Goal: Information Seeking & Learning: Learn about a topic

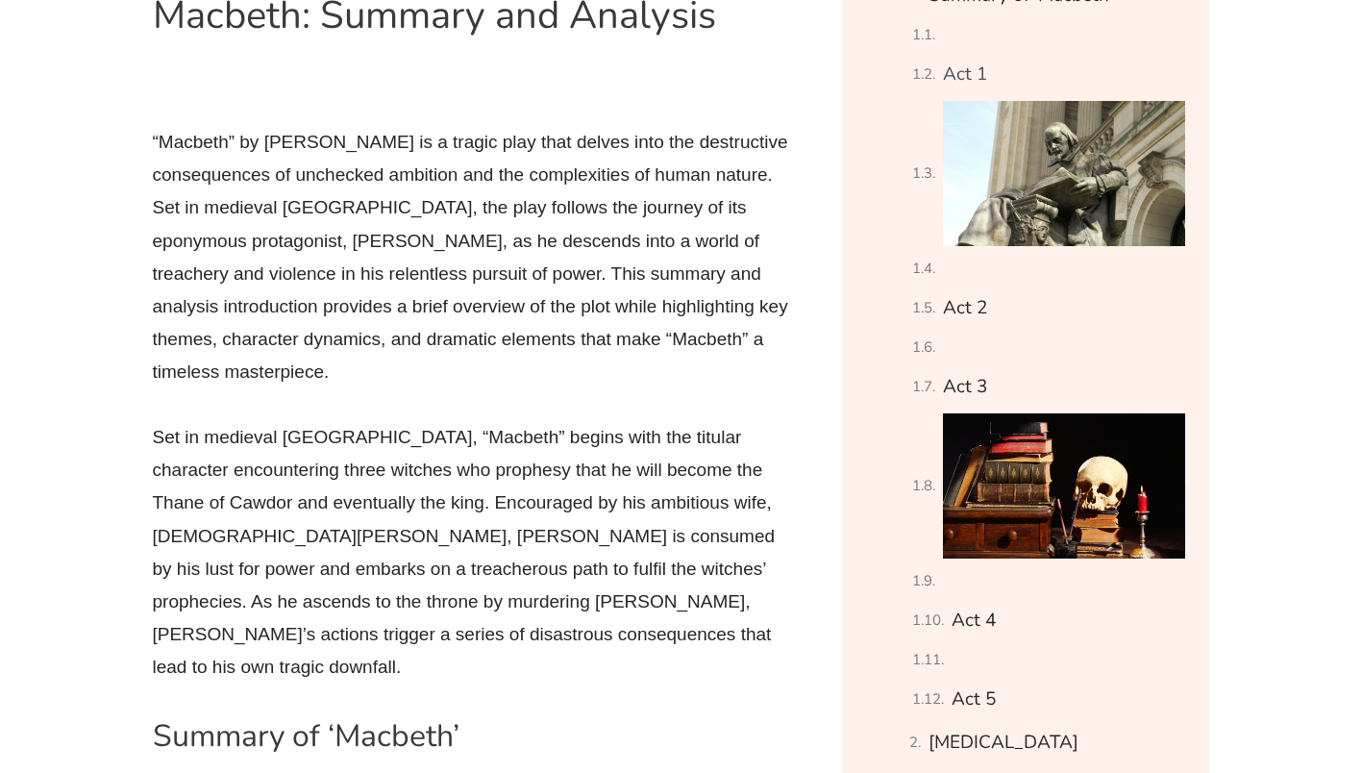
scroll to position [1162, 0]
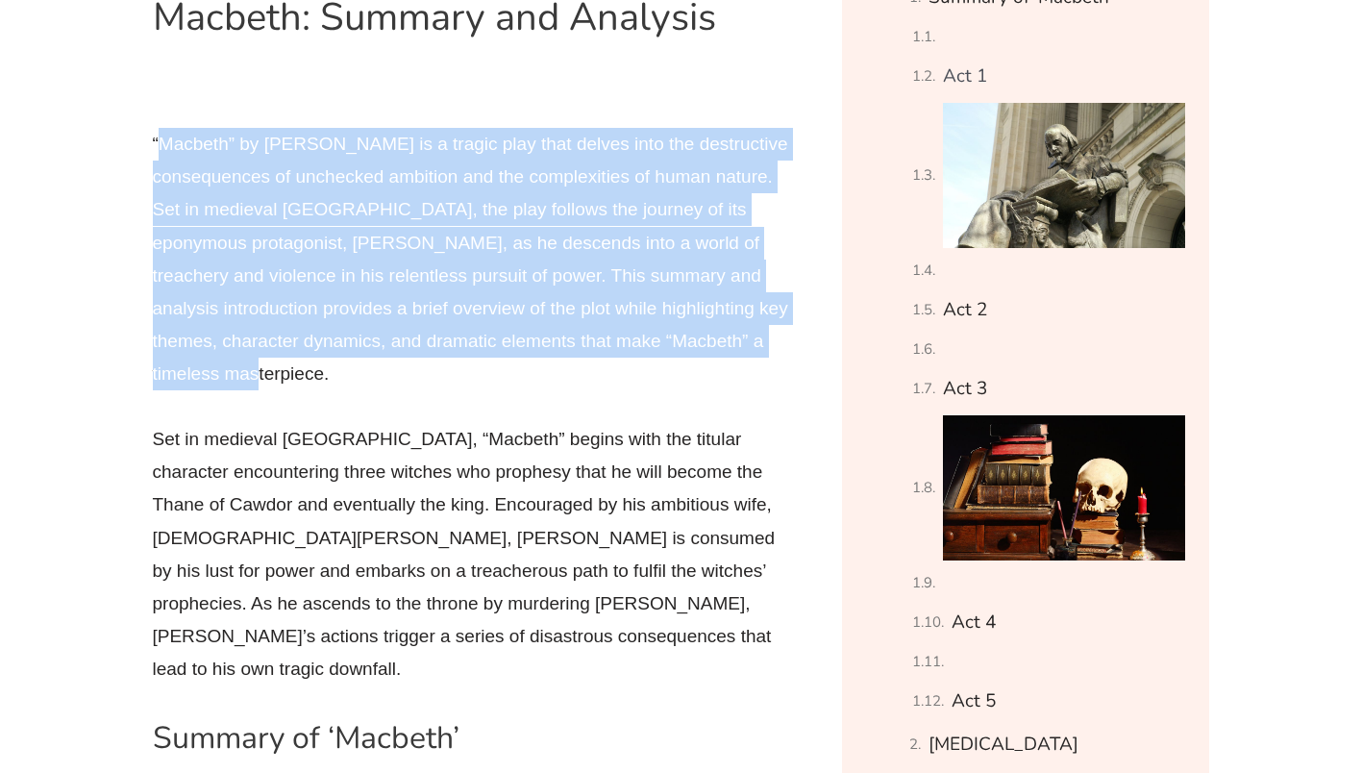
drag, startPoint x: 156, startPoint y: 136, endPoint x: 403, endPoint y: 368, distance: 339.4
click at [403, 368] on p "“Macbeth” by [PERSON_NAME] is a tragic play that delves into the destructive co…" at bounding box center [475, 259] width 644 height 263
copy p "Macbeth” by [PERSON_NAME] is a tragic play that delves into the destructive con…"
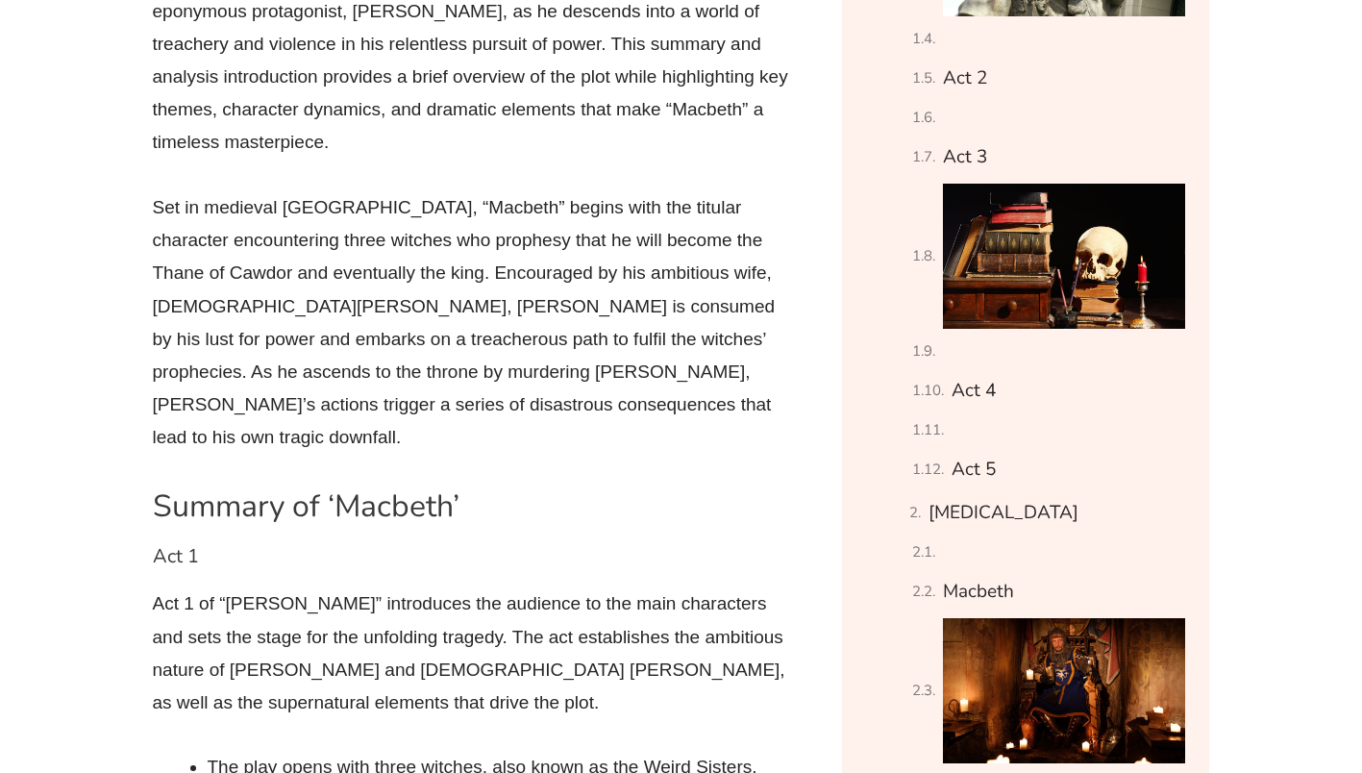
scroll to position [1526, 0]
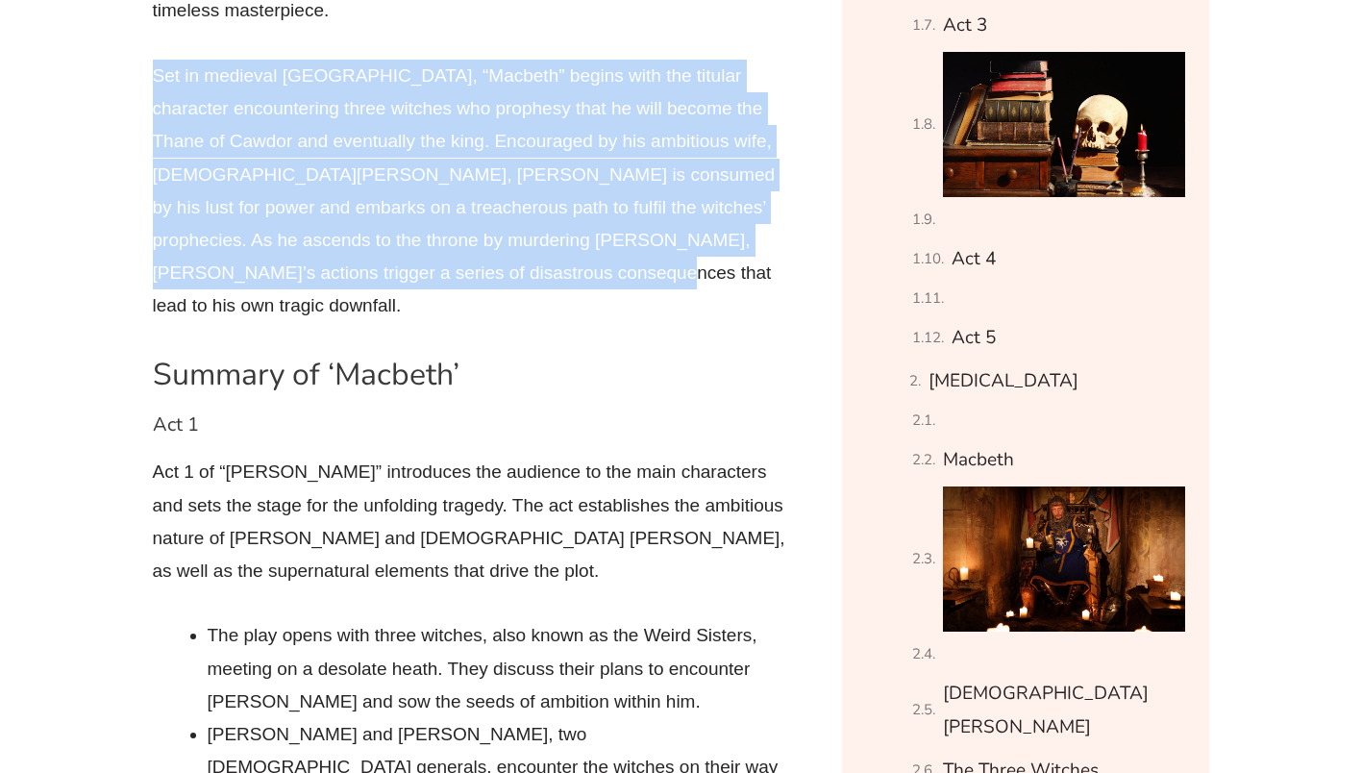
drag, startPoint x: 150, startPoint y: 81, endPoint x: 669, endPoint y: 287, distance: 558.5
copy p "Set in medieval [GEOGRAPHIC_DATA], “Macbeth” begins with the titular character …"
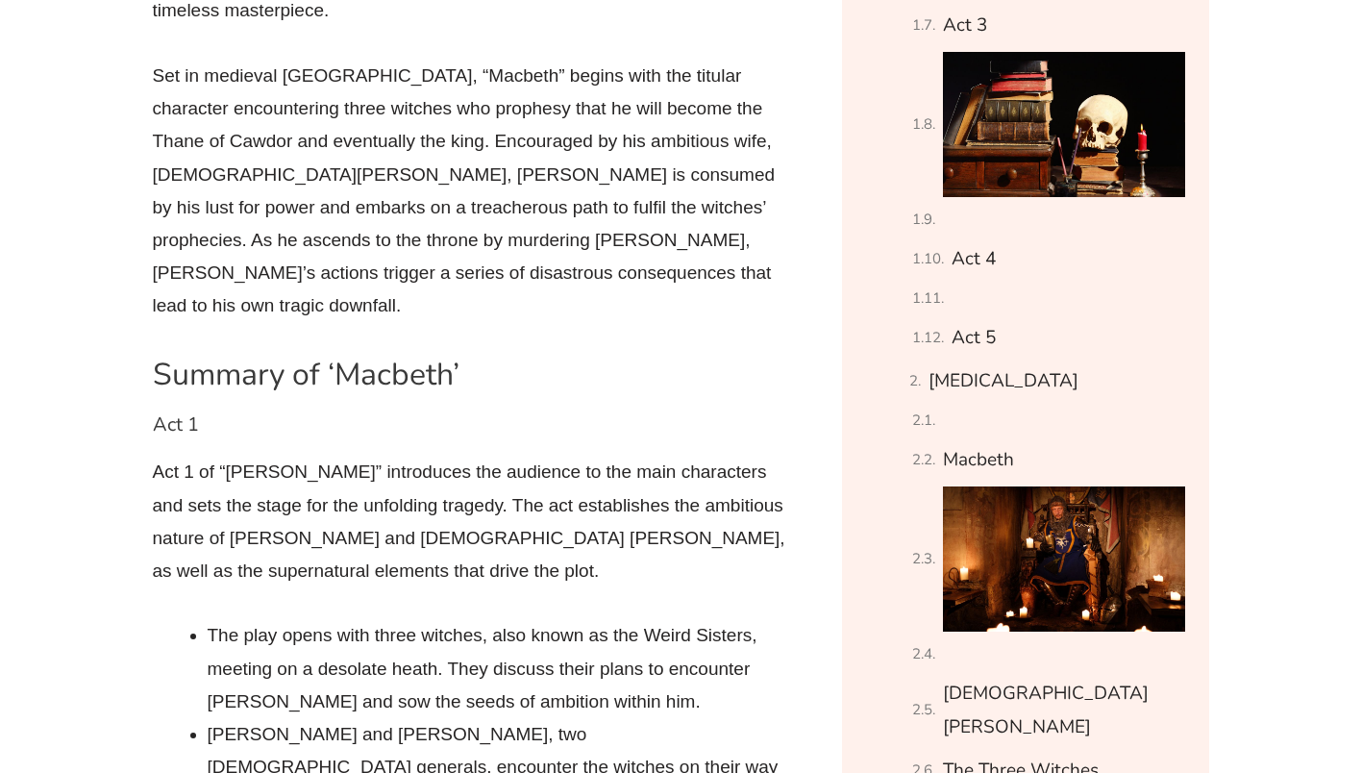
click at [416, 511] on p "Act 1 of “[PERSON_NAME]” introduces the audience to the main characters and set…" at bounding box center [475, 522] width 644 height 132
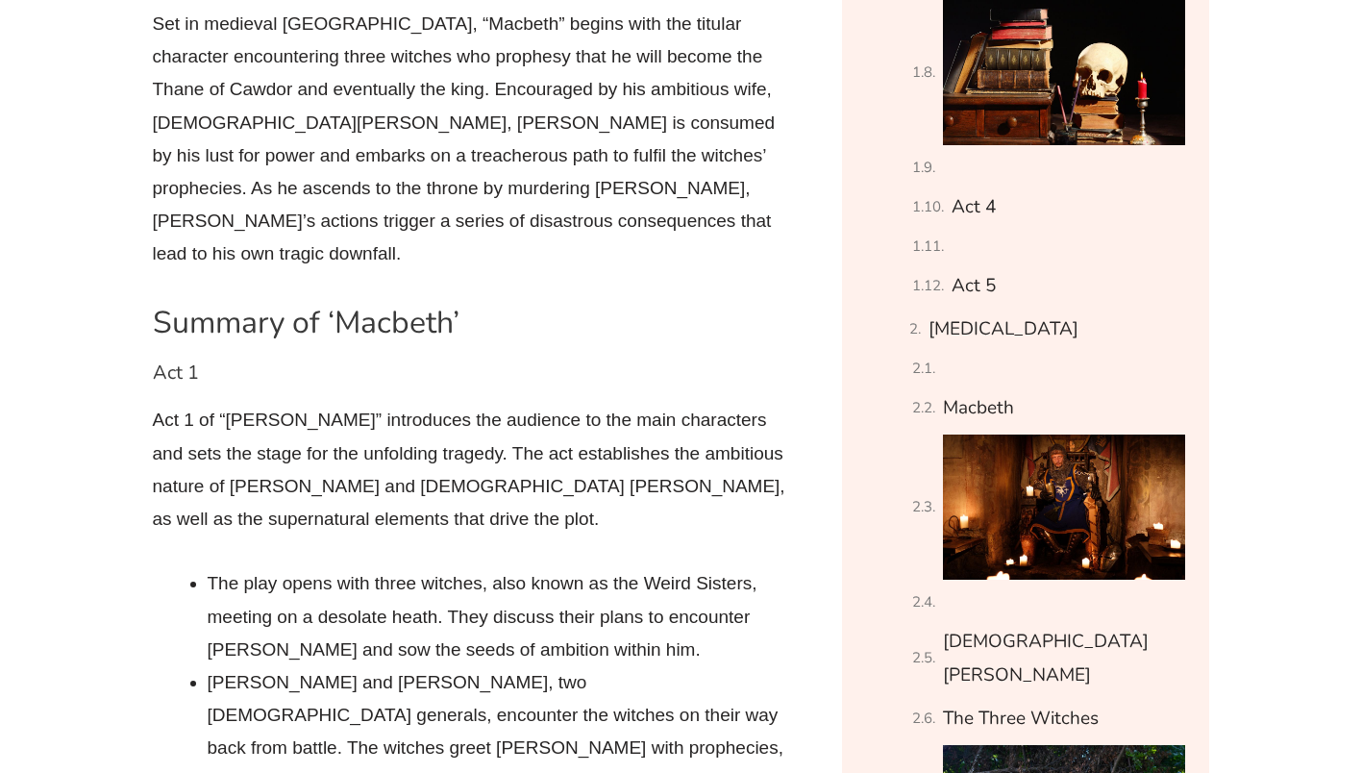
scroll to position [1647, 0]
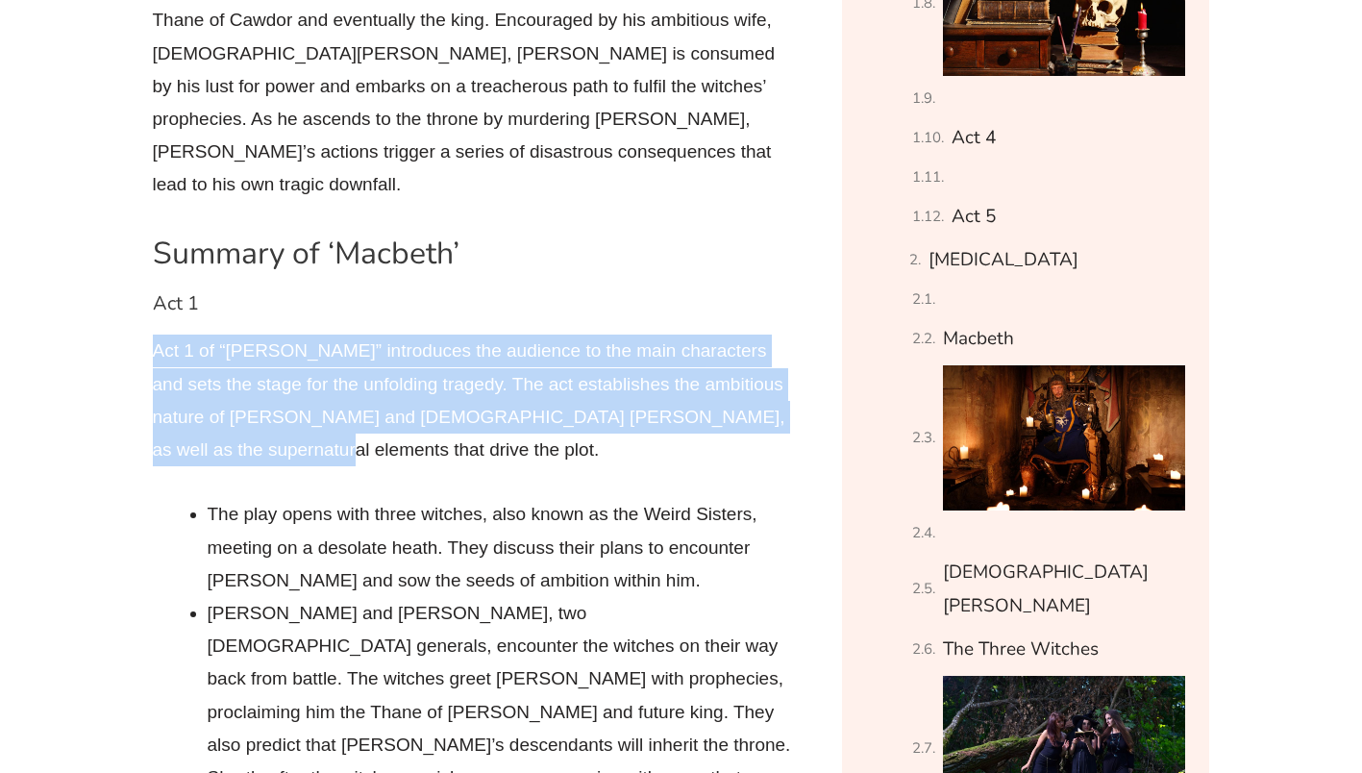
drag, startPoint x: 147, startPoint y: 322, endPoint x: 320, endPoint y: 402, distance: 190.6
copy p "Act 1 of “[PERSON_NAME]” introduces the audience to the main characters and set…"
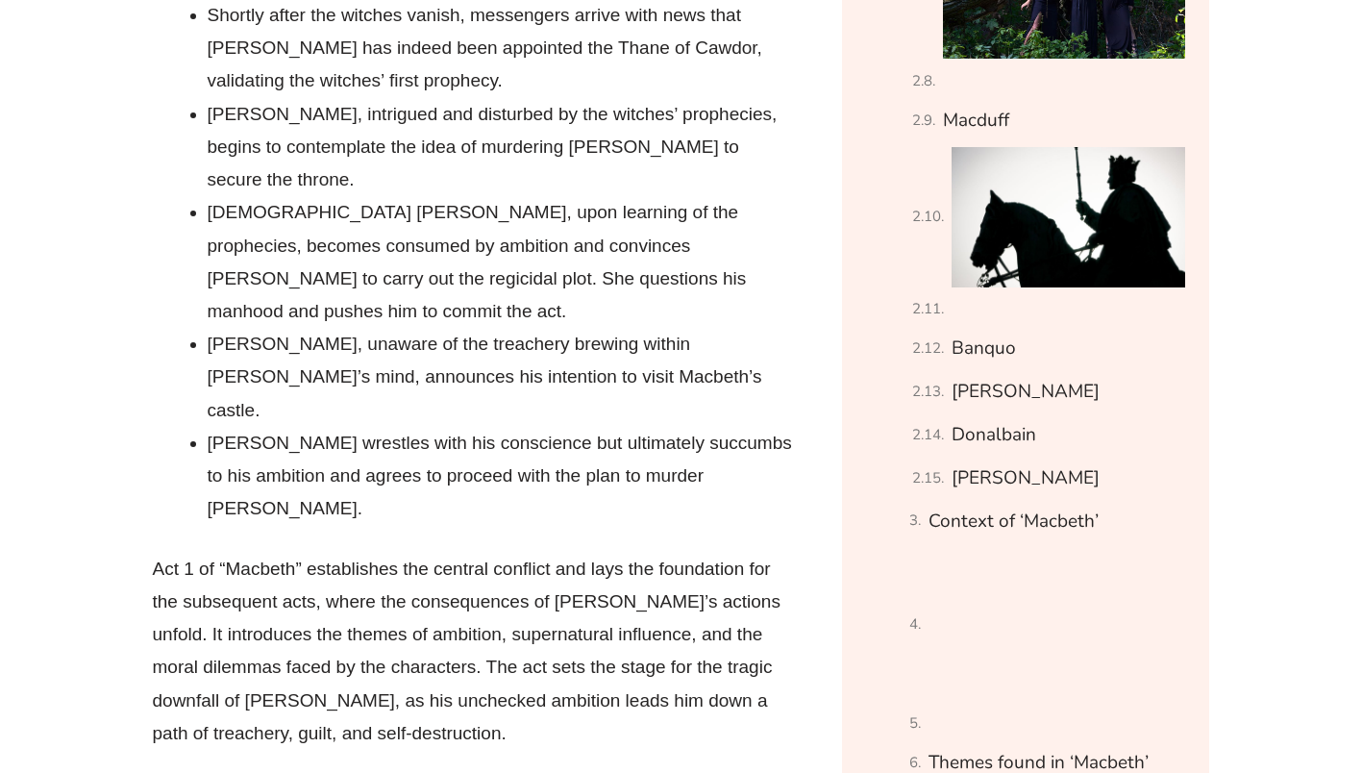
scroll to position [2409, 0]
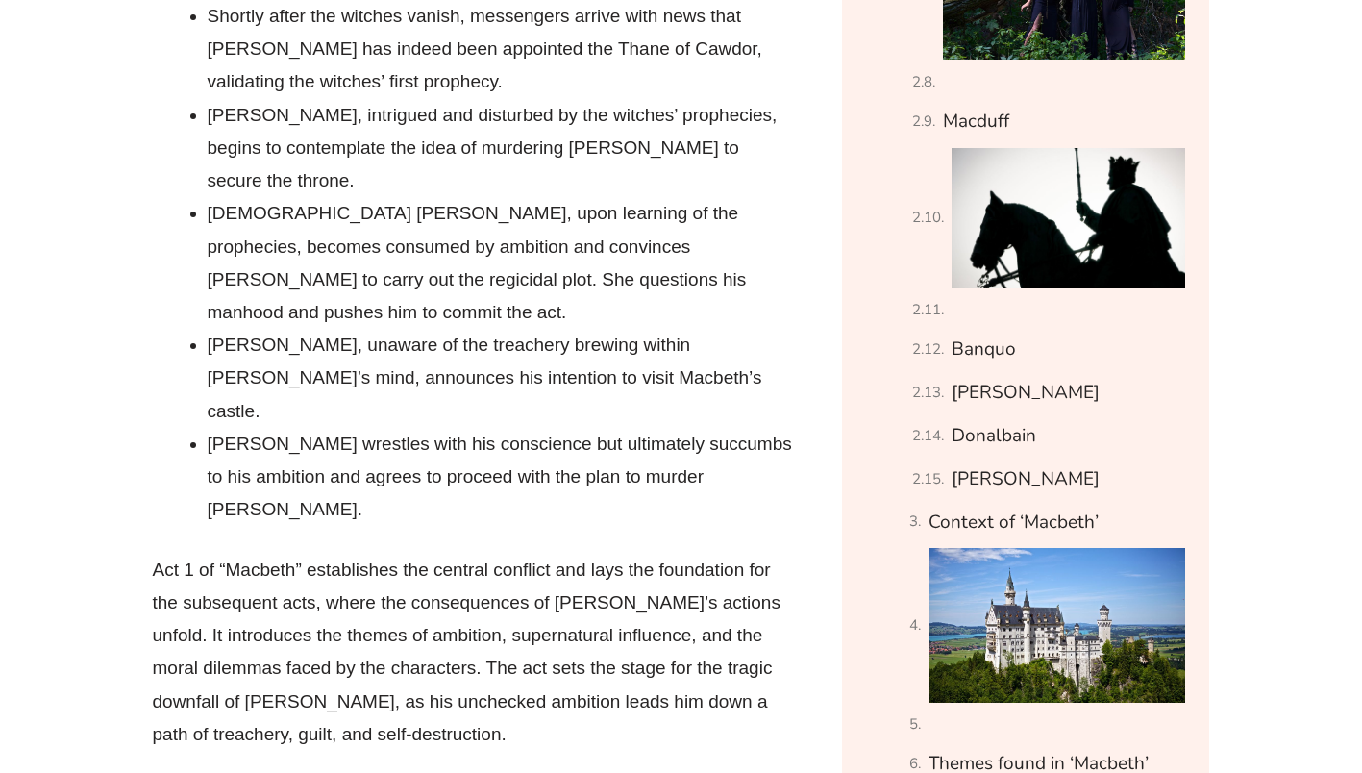
click at [404, 554] on p "Act 1 of “Macbeth” establishes the central conflict and lays the foundation for…" at bounding box center [475, 652] width 644 height 197
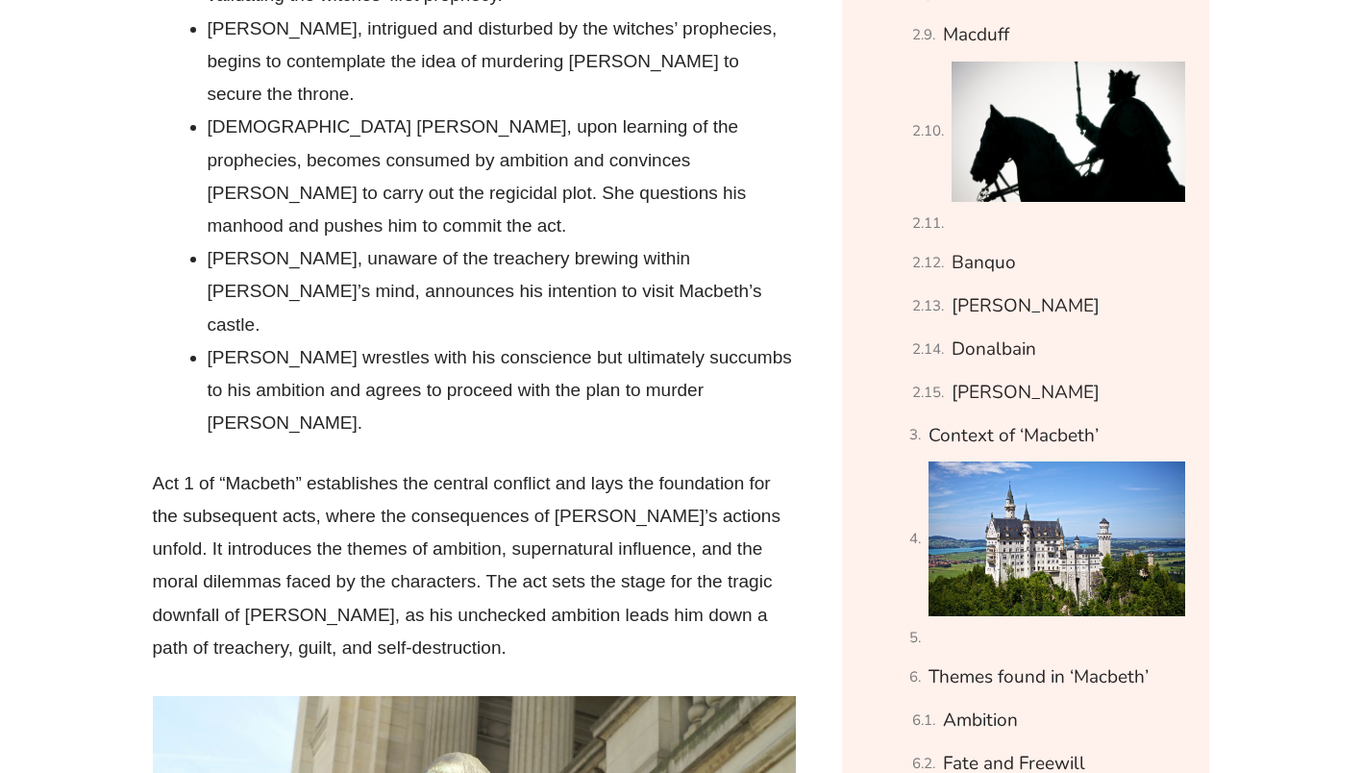
scroll to position [2497, 0]
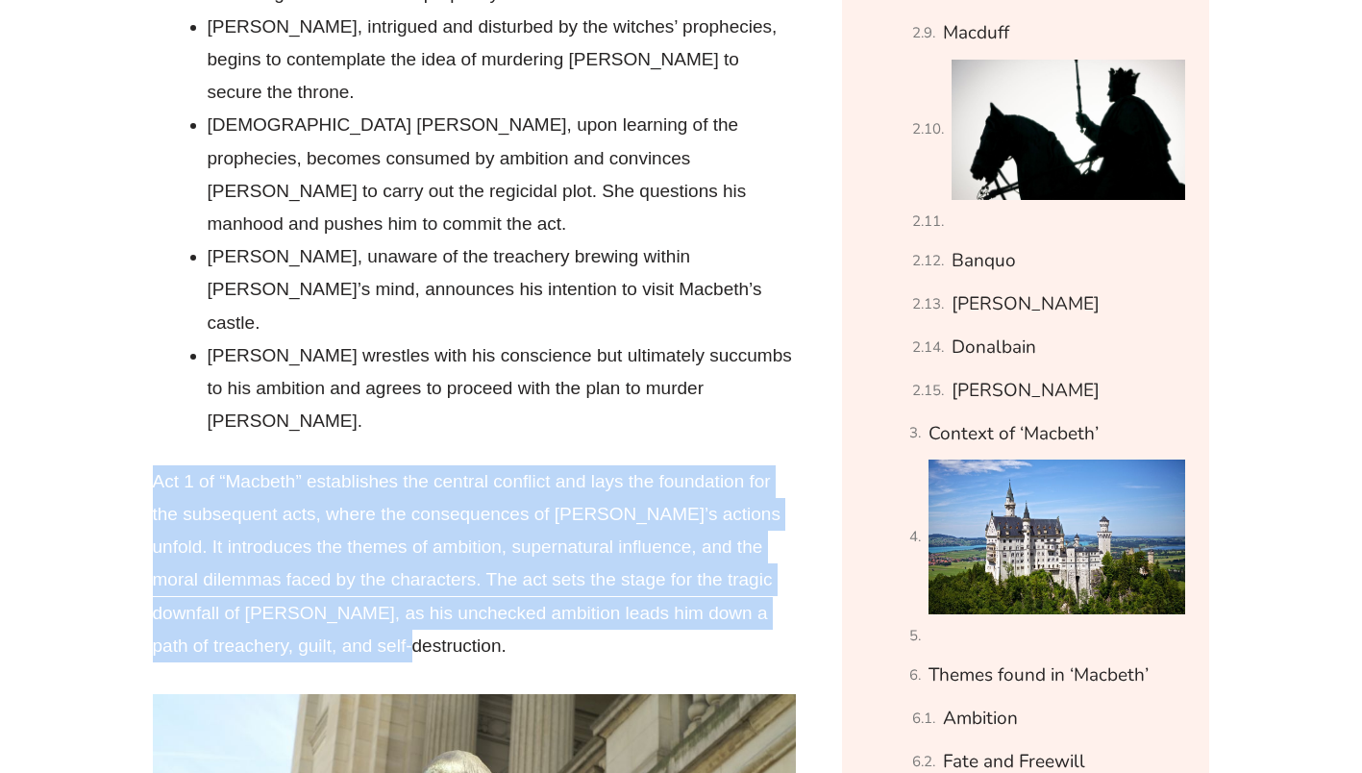
drag, startPoint x: 144, startPoint y: 277, endPoint x: 460, endPoint y: 437, distance: 353.9
copy p "Act 1 of “Macbeth” establishes the central conflict and lays the foundation for…"
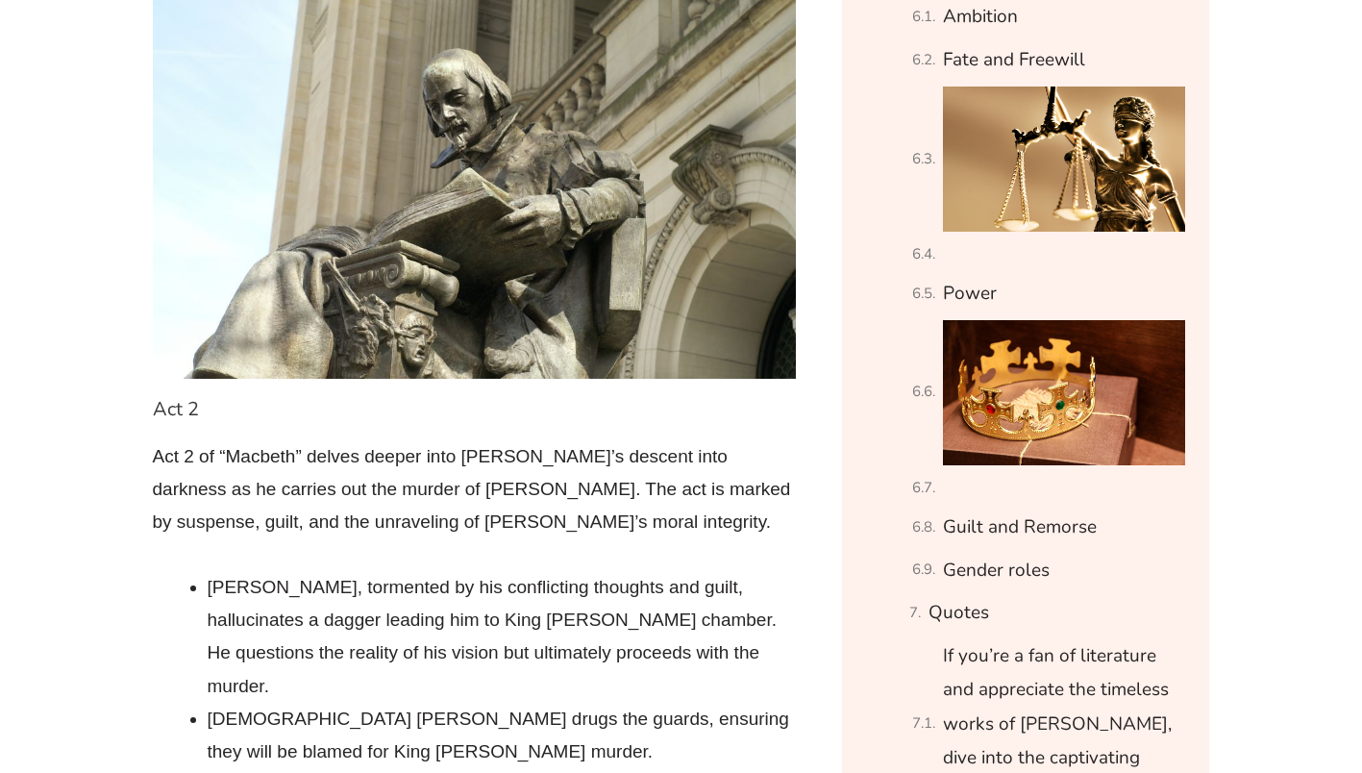
scroll to position [3200, 0]
click at [495, 702] on li "[DEMOGRAPHIC_DATA] [PERSON_NAME] drugs the guards, ensuring they will be blamed…" at bounding box center [502, 734] width 589 height 65
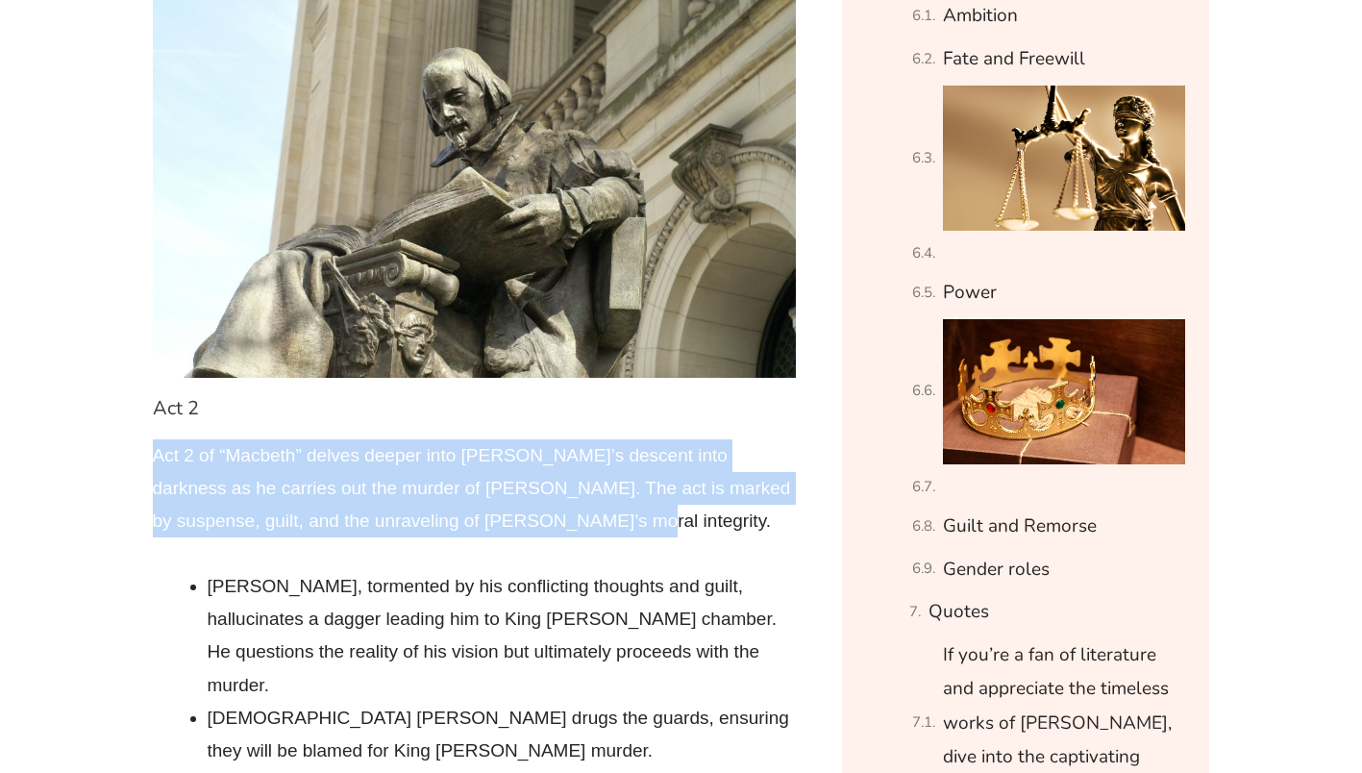
drag, startPoint x: 146, startPoint y: 251, endPoint x: 756, endPoint y: 334, distance: 615.2
copy p "Act 2 of “Macbeth” delves deeper into [PERSON_NAME]’s descent into darkness as …"
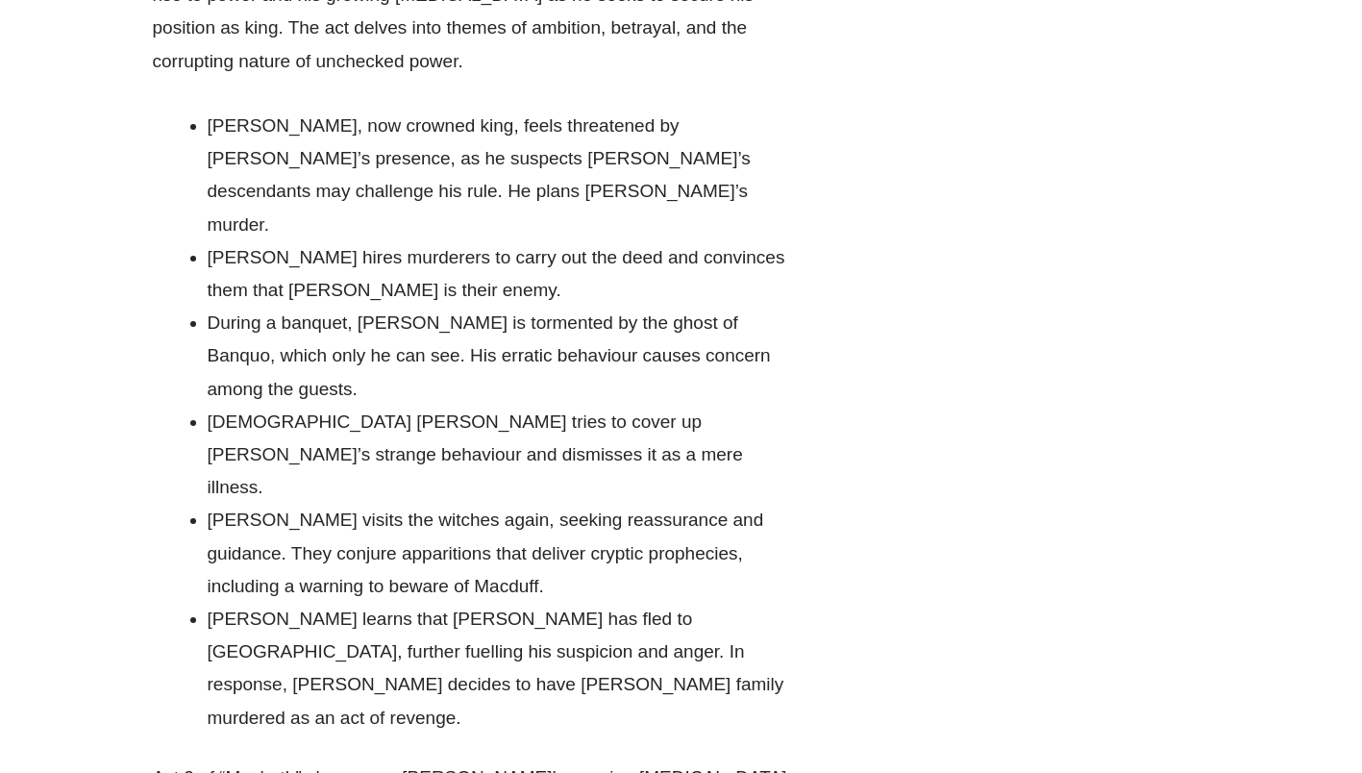
drag, startPoint x: 756, startPoint y: 334, endPoint x: 587, endPoint y: 454, distance: 207.6
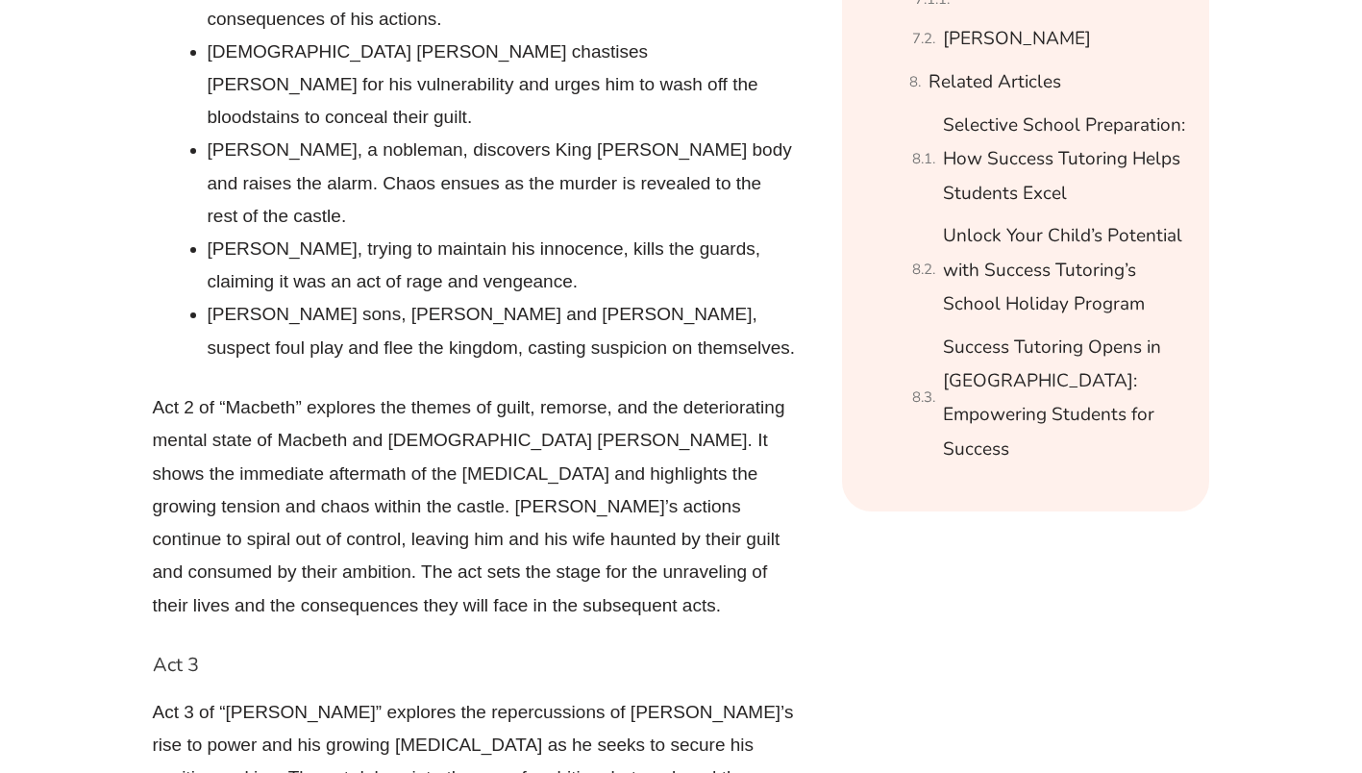
scroll to position [3901, 0]
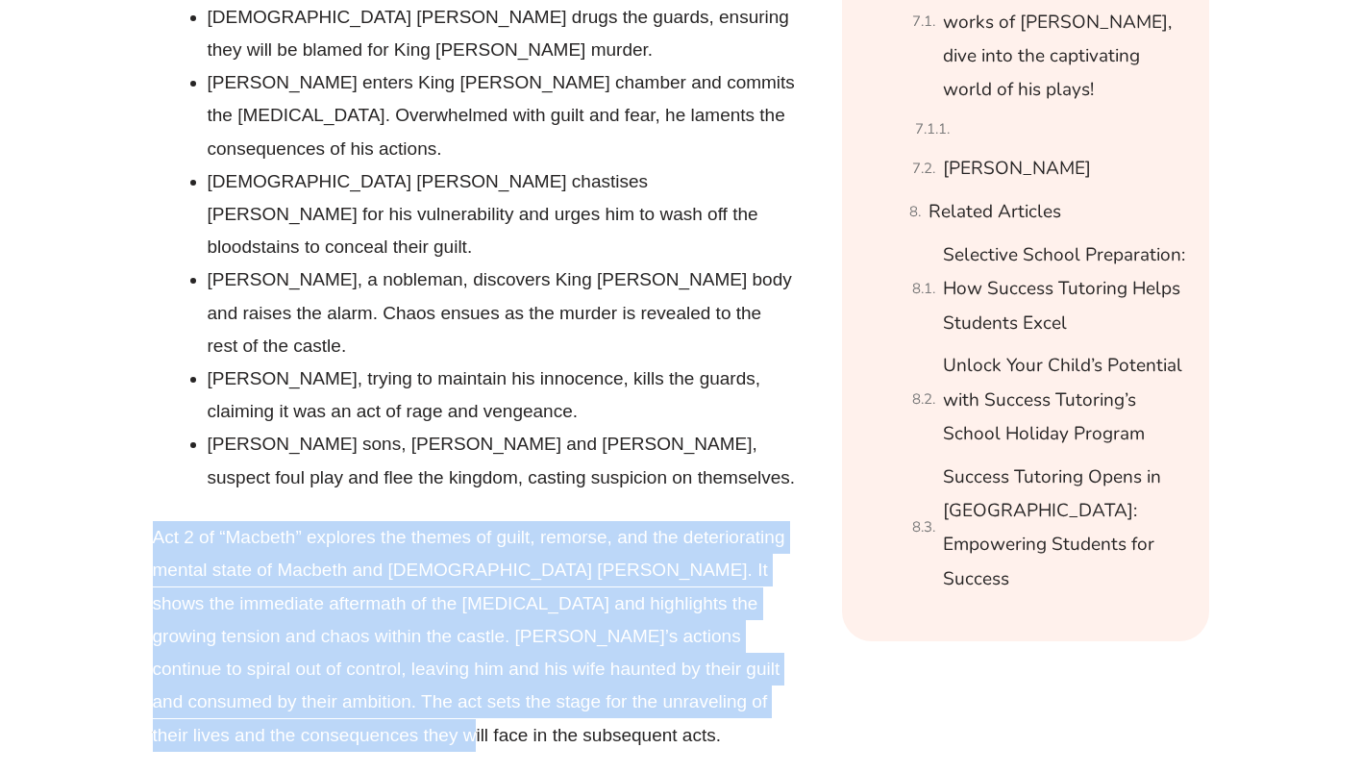
drag, startPoint x: 142, startPoint y: 234, endPoint x: 468, endPoint y: 434, distance: 382.4
copy p "Act 2 of “Macbeth” explores the themes of guilt, remorse, and the deteriorating…"
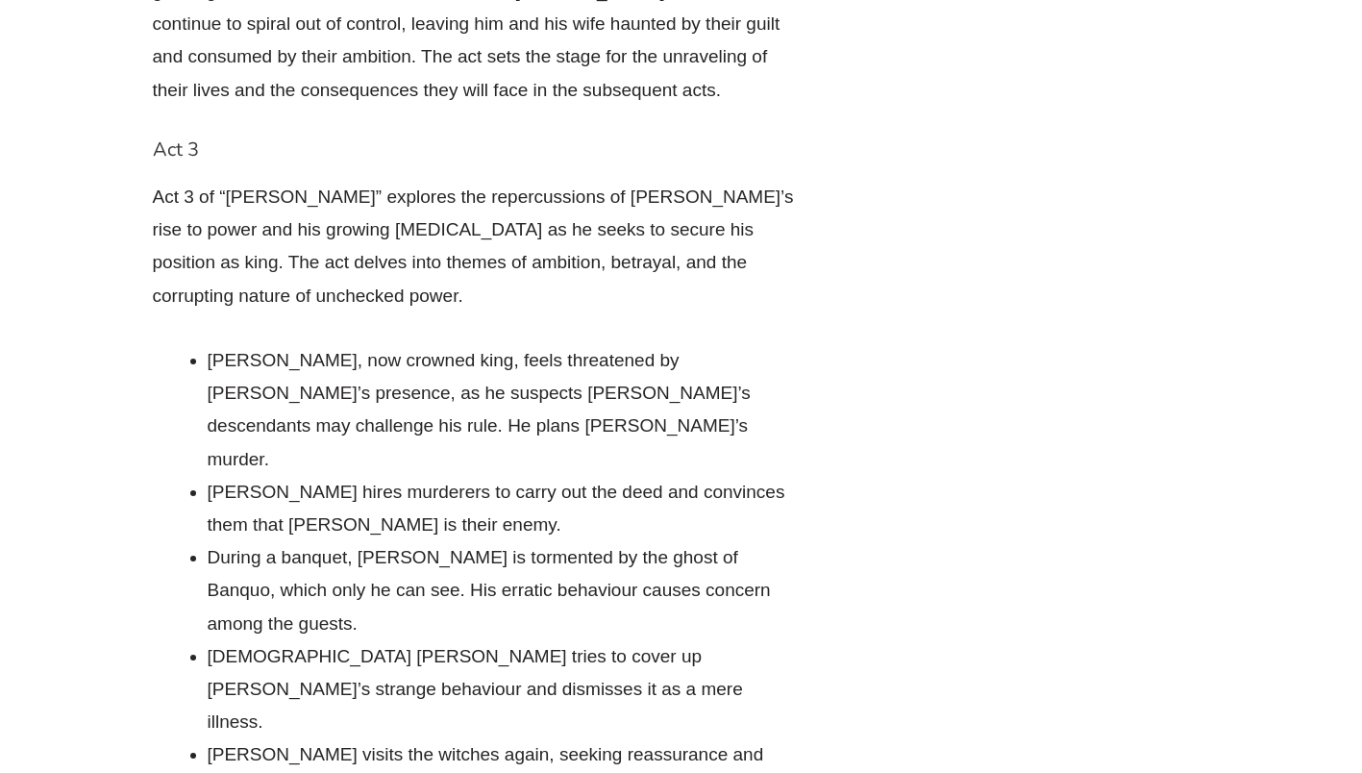
scroll to position [4921, 0]
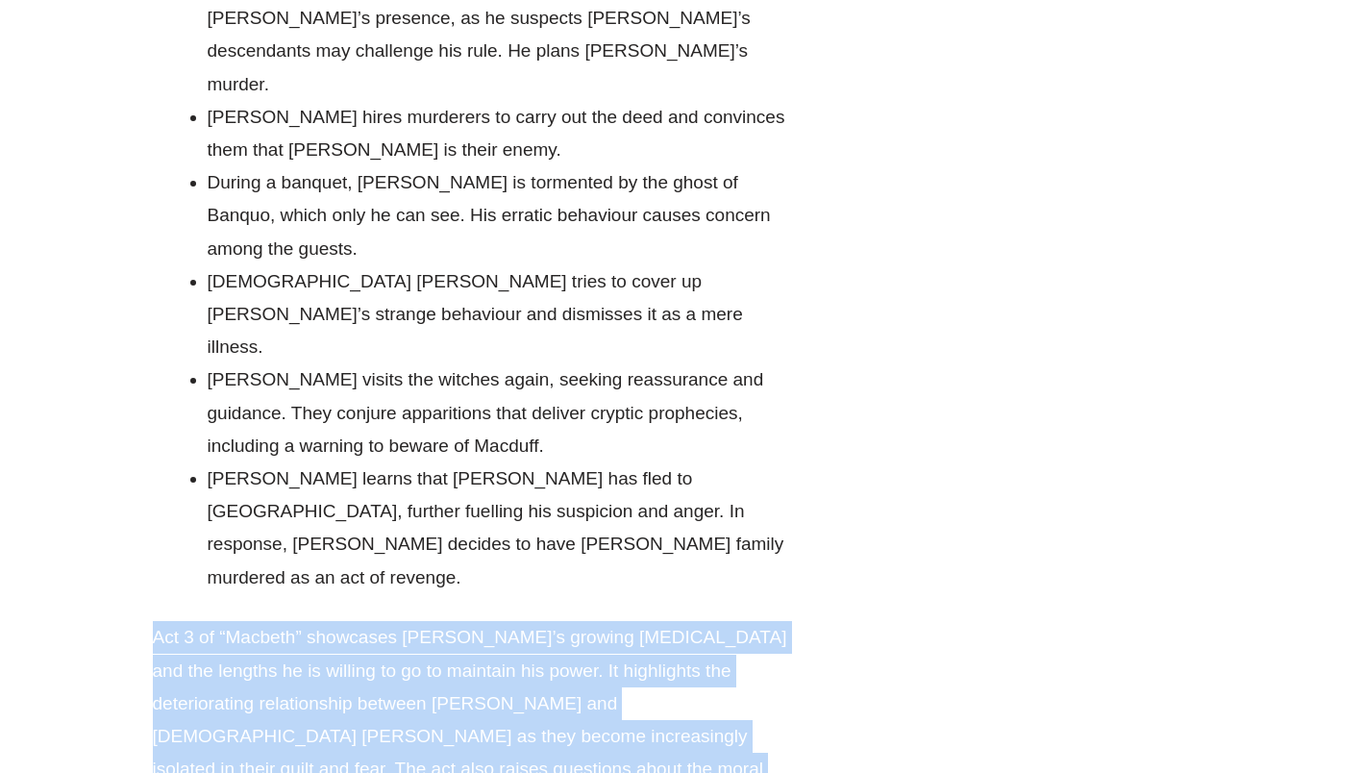
drag, startPoint x: 146, startPoint y: 242, endPoint x: 407, endPoint y: 519, distance: 380.2
copy div "Act 3 of “Macbeth” showcases [PERSON_NAME]’s growing [MEDICAL_DATA] and the len…"
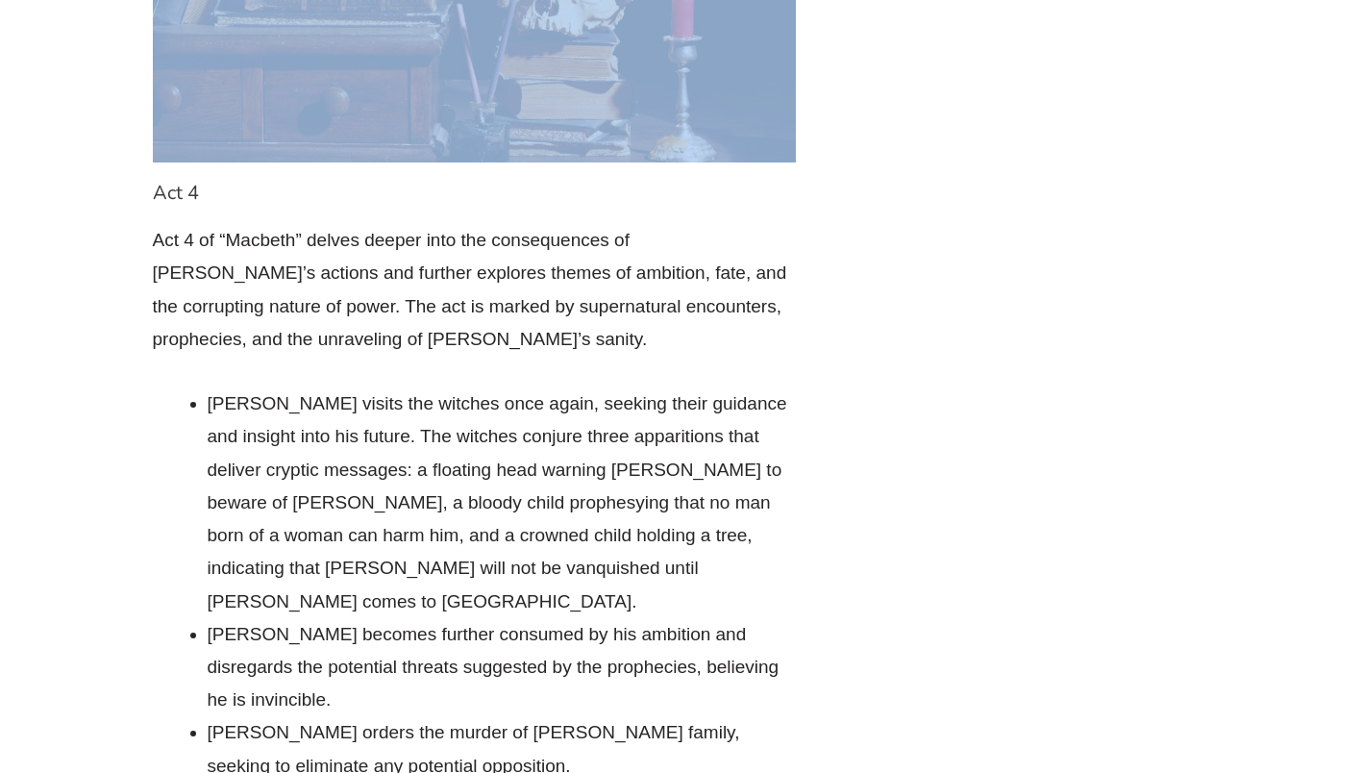
scroll to position [6369, 0]
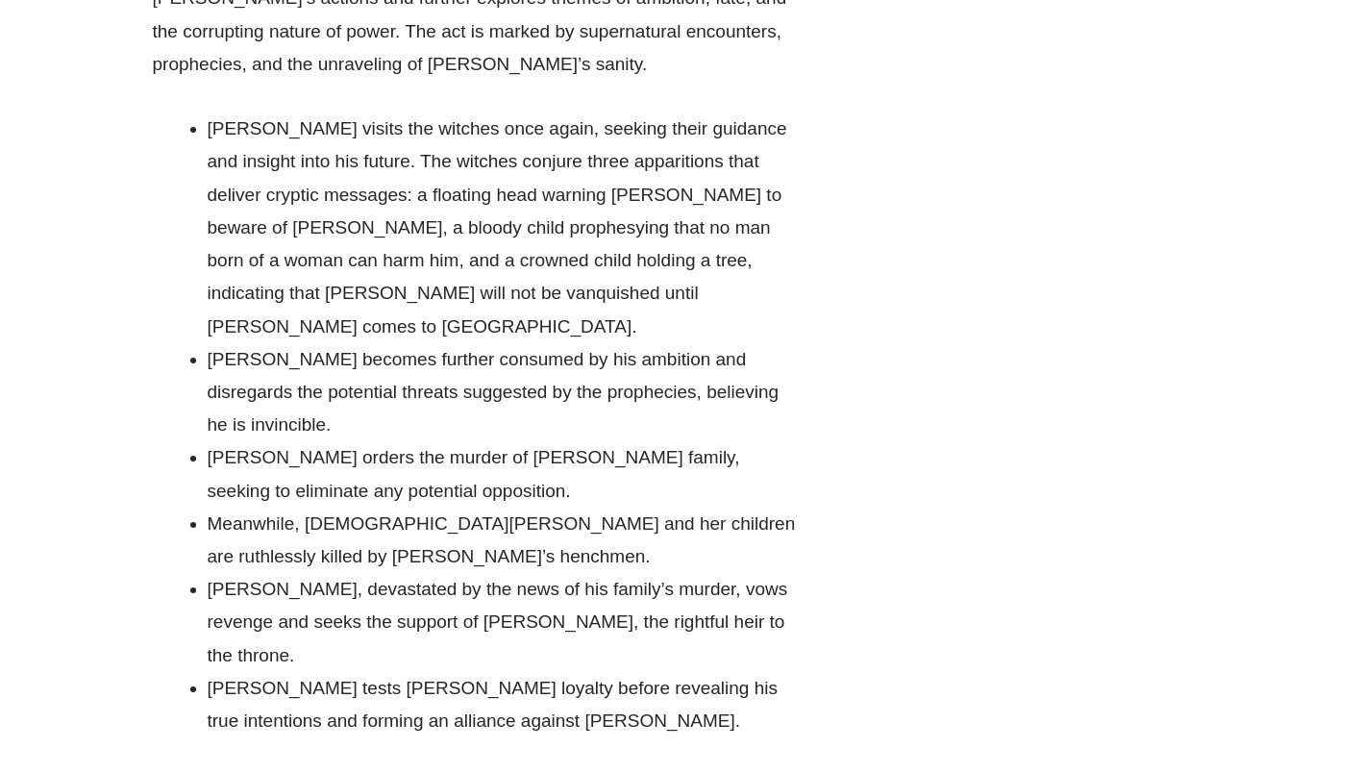
drag, startPoint x: 152, startPoint y: 249, endPoint x: 468, endPoint y: 502, distance: 405.0
copy p "Act 4 of “Macbeth” highlights the escalating violence and cruelty of [PERSON_NA…"
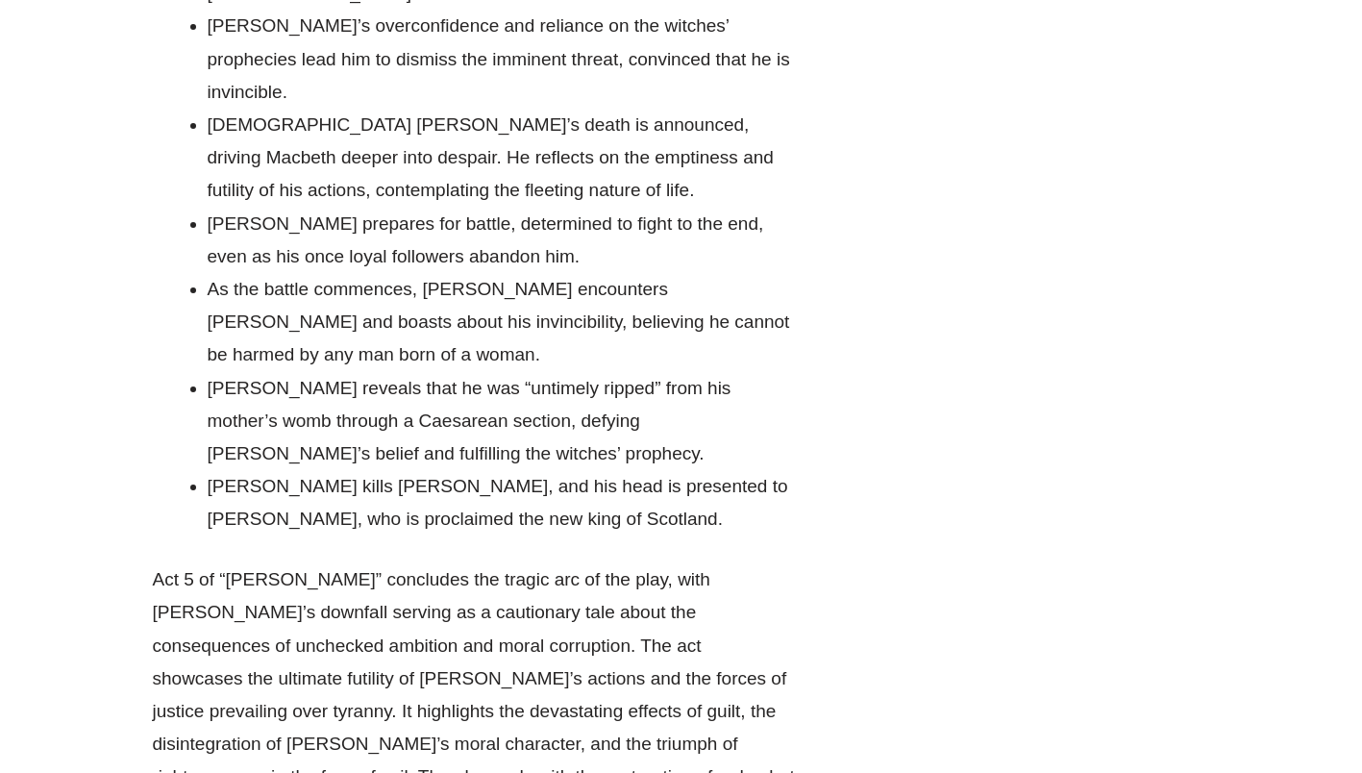
scroll to position [7578, 0]
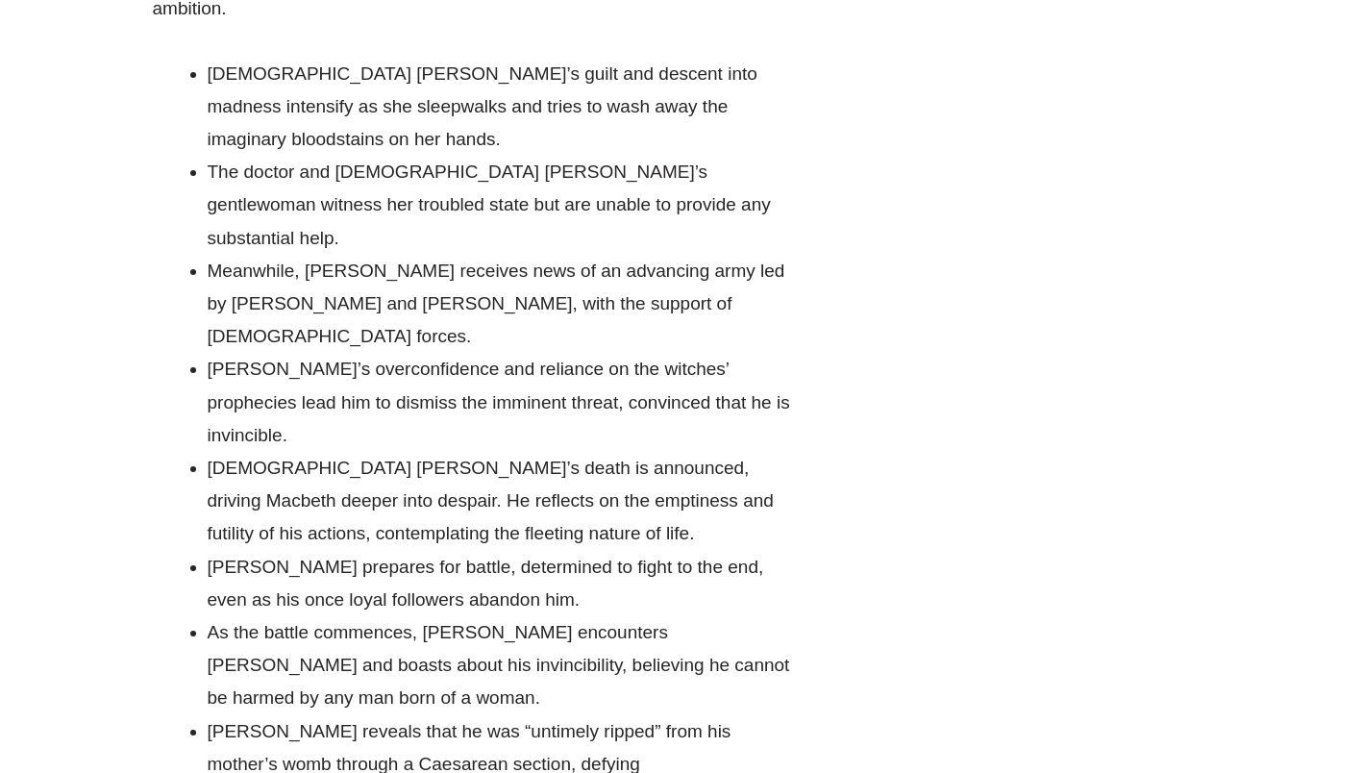
drag, startPoint x: 157, startPoint y: 262, endPoint x: 512, endPoint y: 496, distance: 424.8
copy p "Act 5 of “[PERSON_NAME]” concludes the tragic arc of the play, with [PERSON_NAM…"
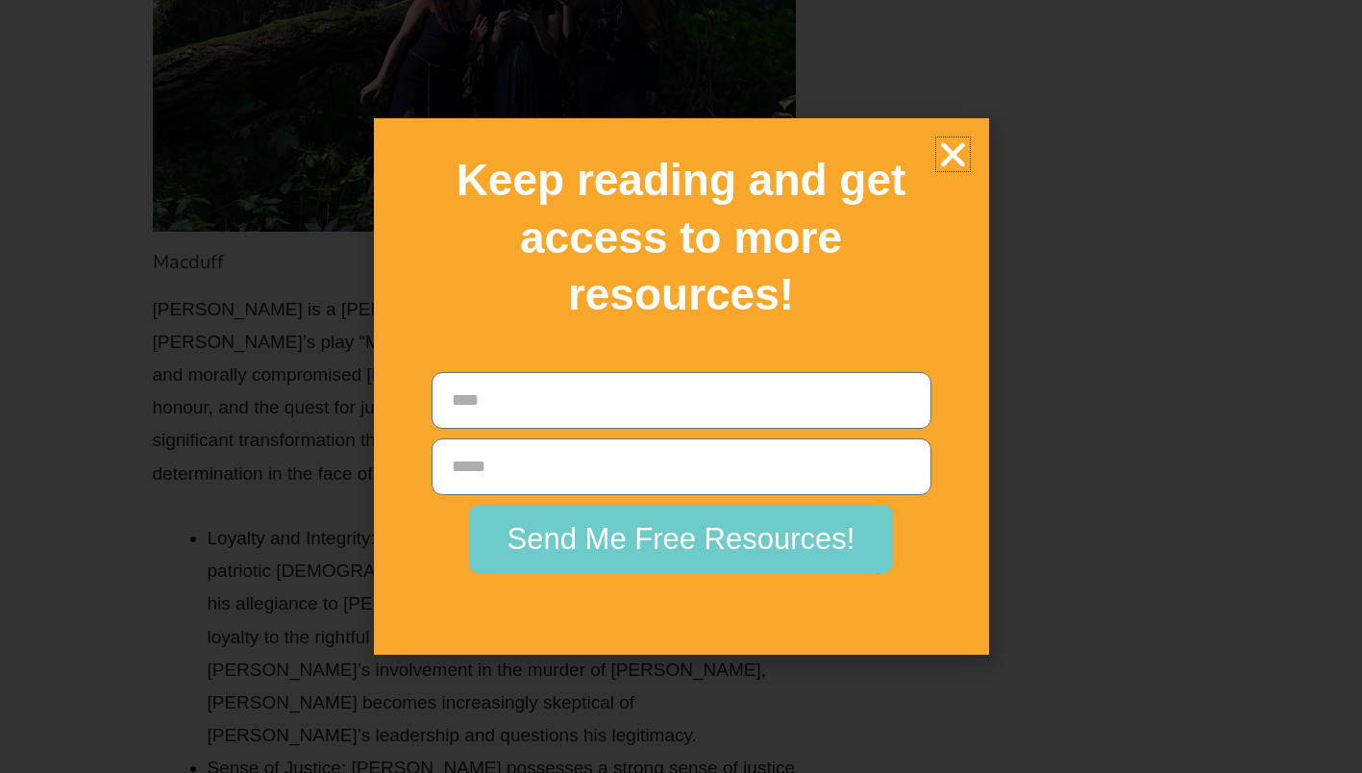
scroll to position [13906, 0]
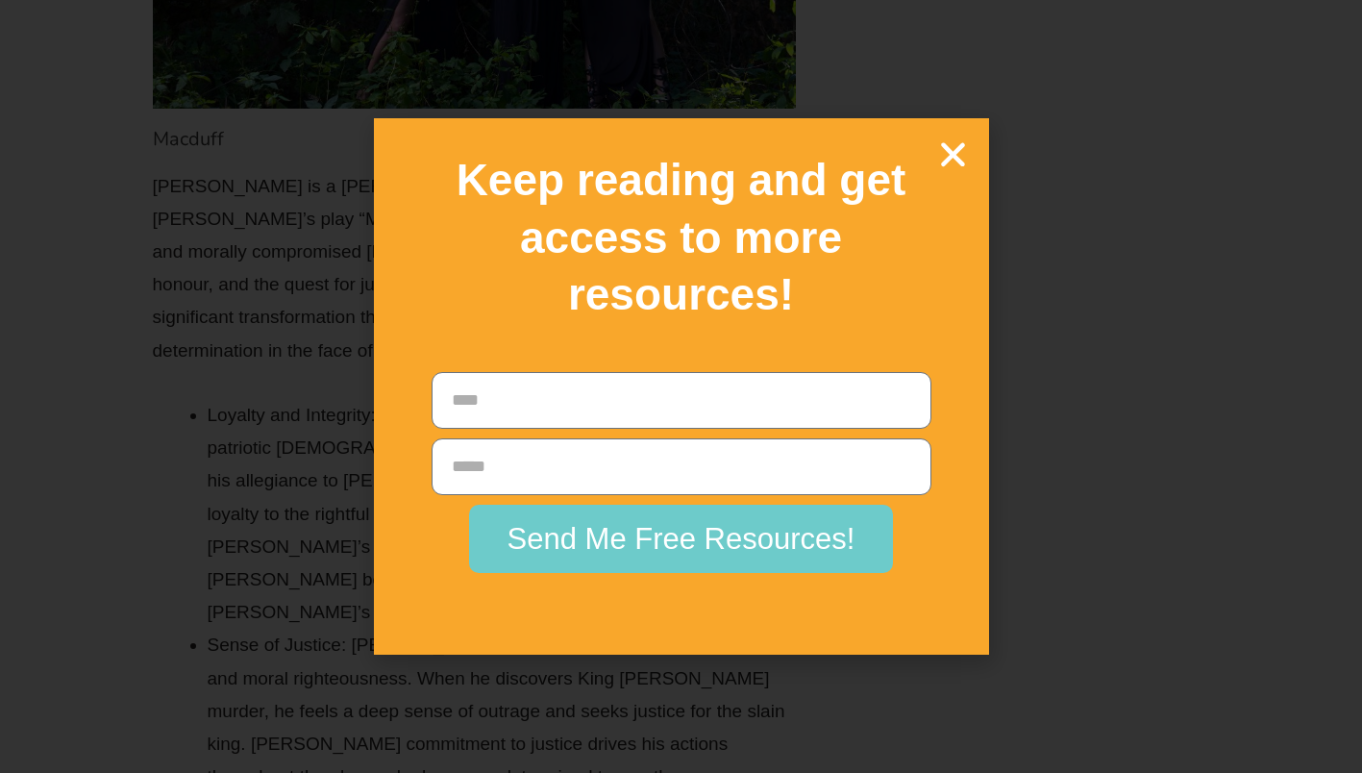
click at [961, 165] on icon "Close" at bounding box center [954, 154] width 34 height 34
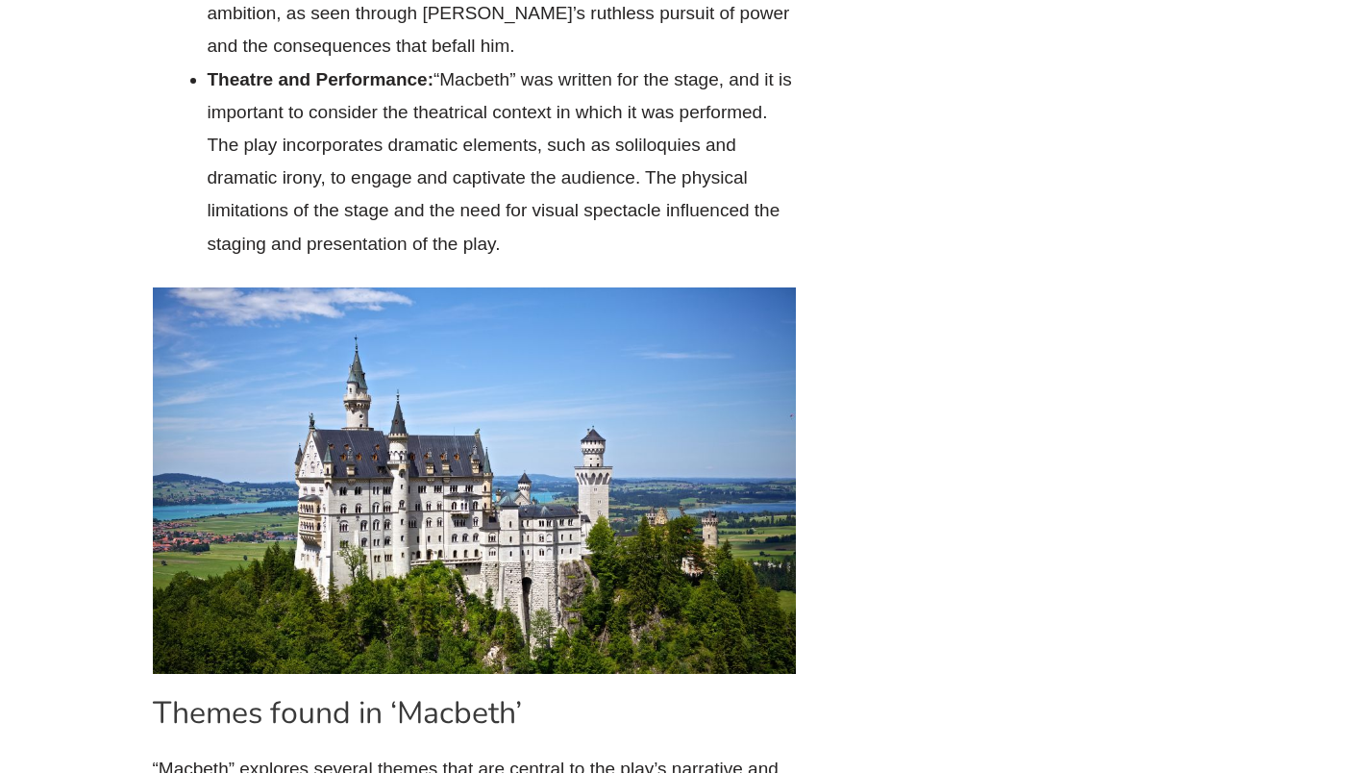
scroll to position [21884, 0]
drag, startPoint x: 148, startPoint y: 137, endPoint x: 430, endPoint y: 265, distance: 309.4
copy p "Overall, the ambition theme in “Macbeth” serves as a cautionary tale, warning a…"
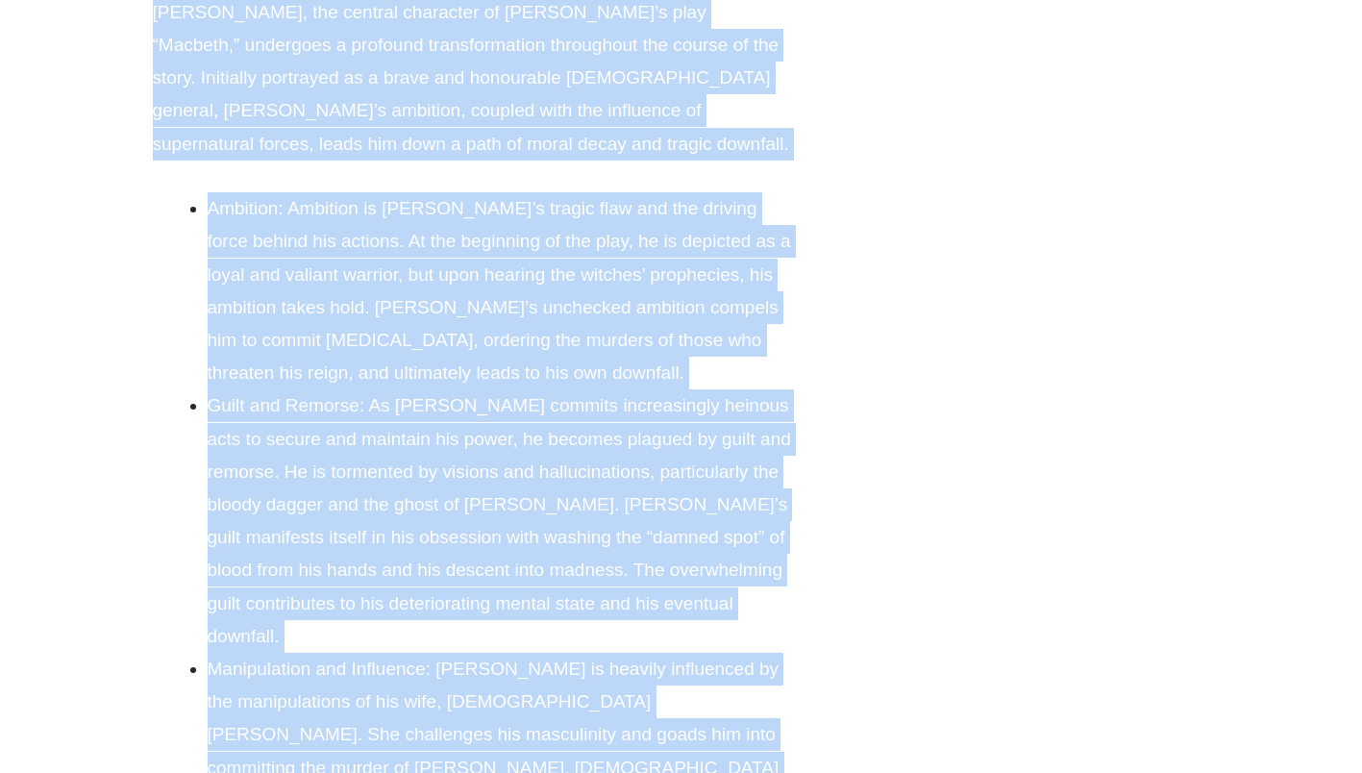
scroll to position [9166, 0]
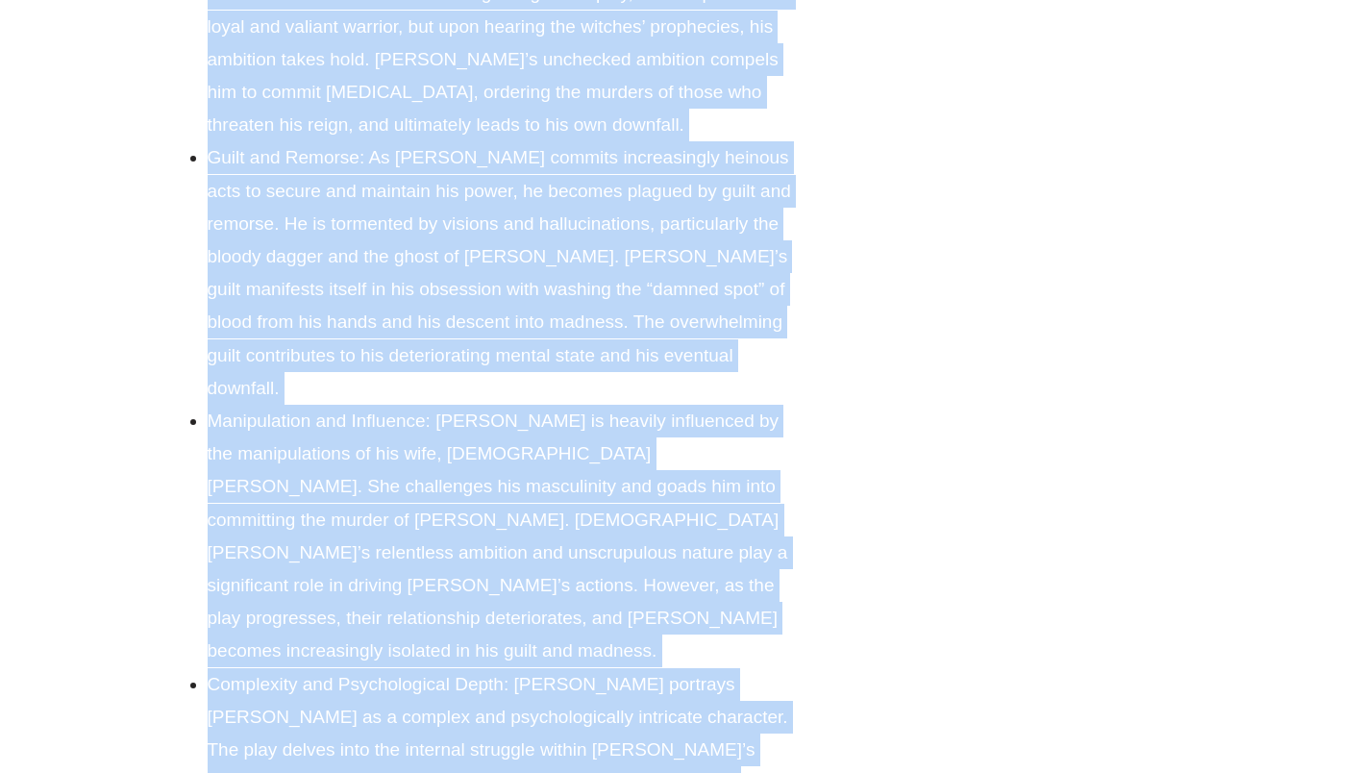
drag, startPoint x: 158, startPoint y: 136, endPoint x: 704, endPoint y: 366, distance: 592.9
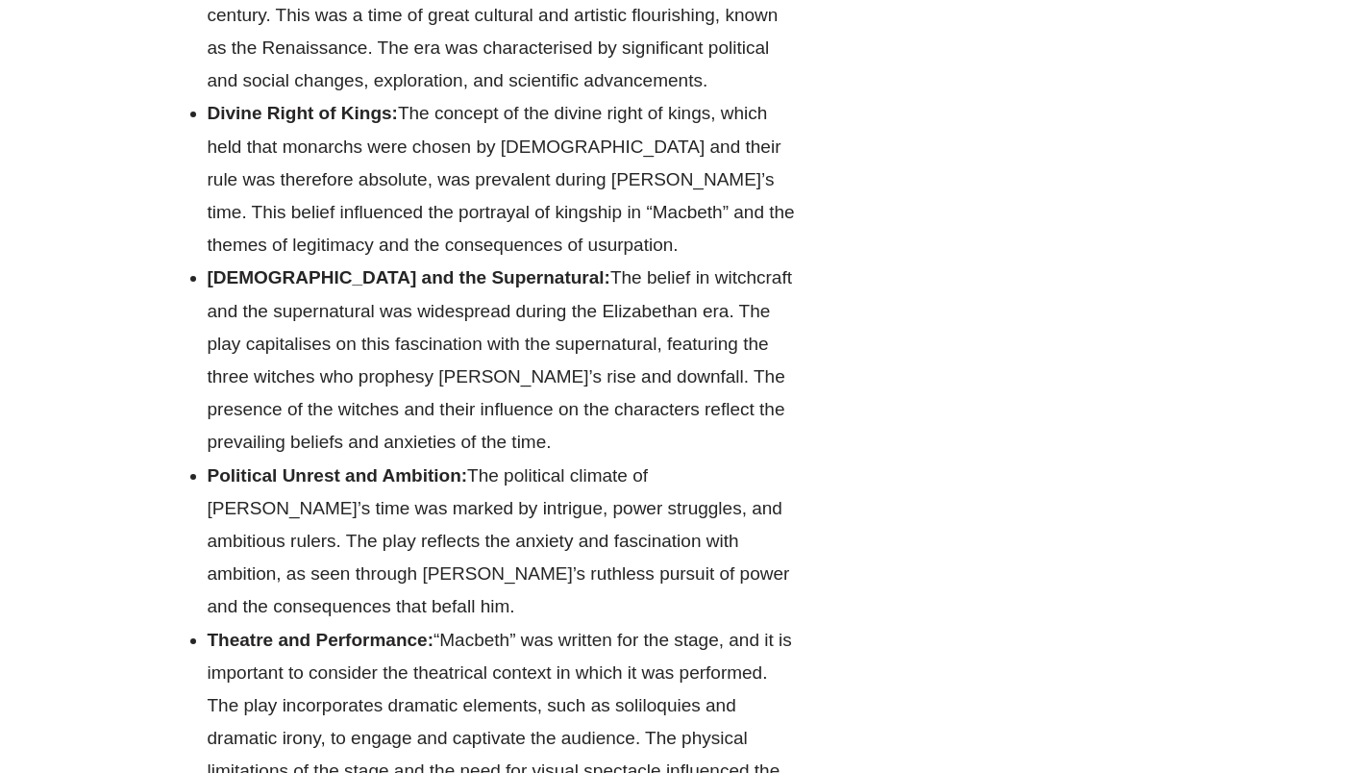
scroll to position [21325, 0]
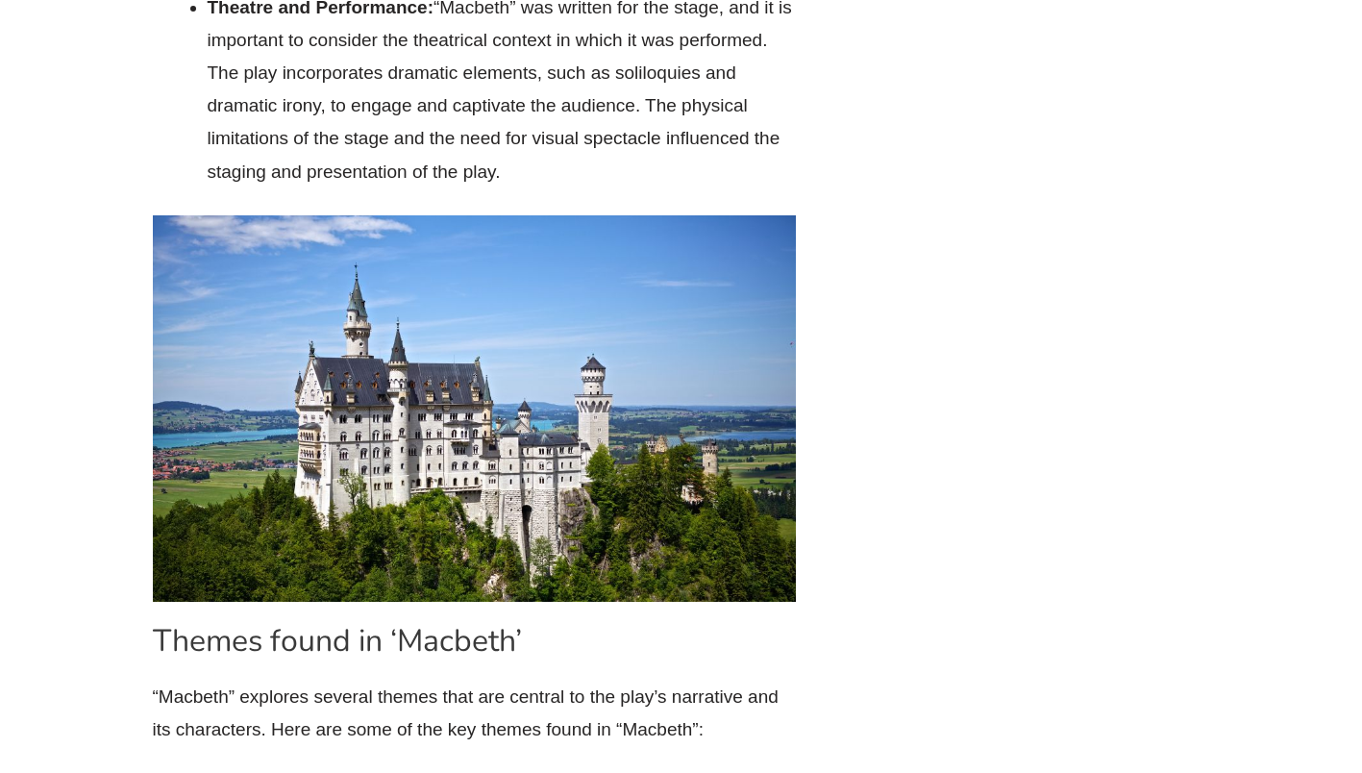
scroll to position [22360, 0]
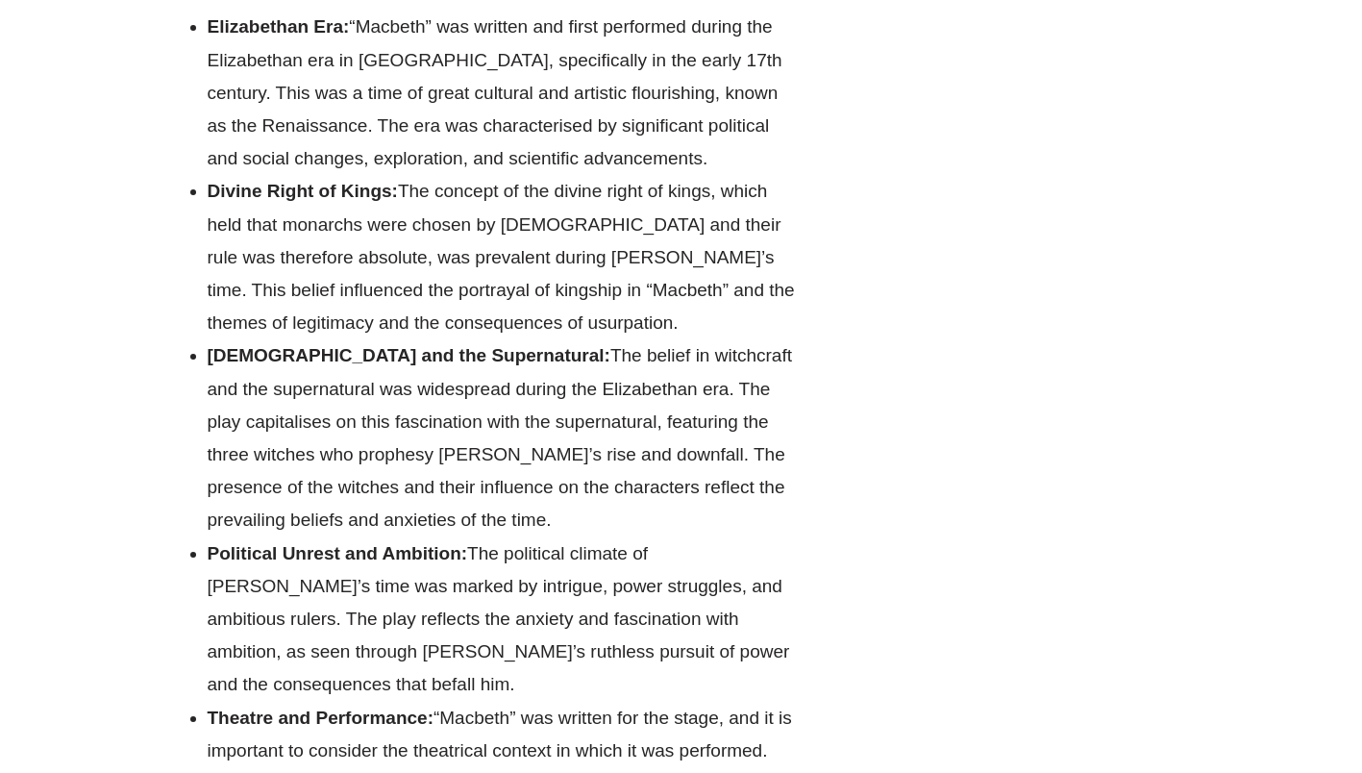
drag, startPoint x: 154, startPoint y: 101, endPoint x: 762, endPoint y: 519, distance: 737.7
click at [762, 519] on div "[PERSON_NAME] is a minor character in [PERSON_NAME]’s play “Macbeth.” He is the…" at bounding box center [475, 115] width 644 height 4990
drag, startPoint x: 762, startPoint y: 519, endPoint x: 504, endPoint y: 549, distance: 259.4
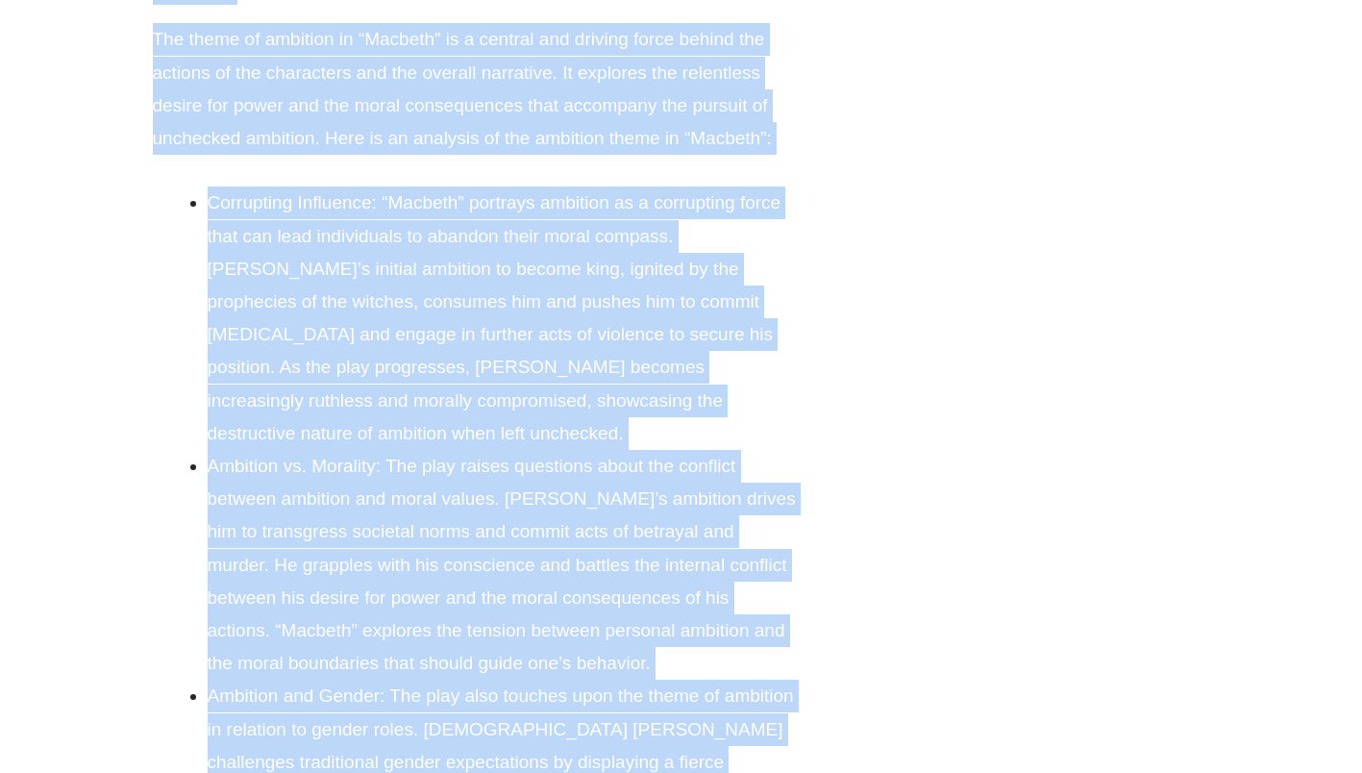
scroll to position [22943, 0]
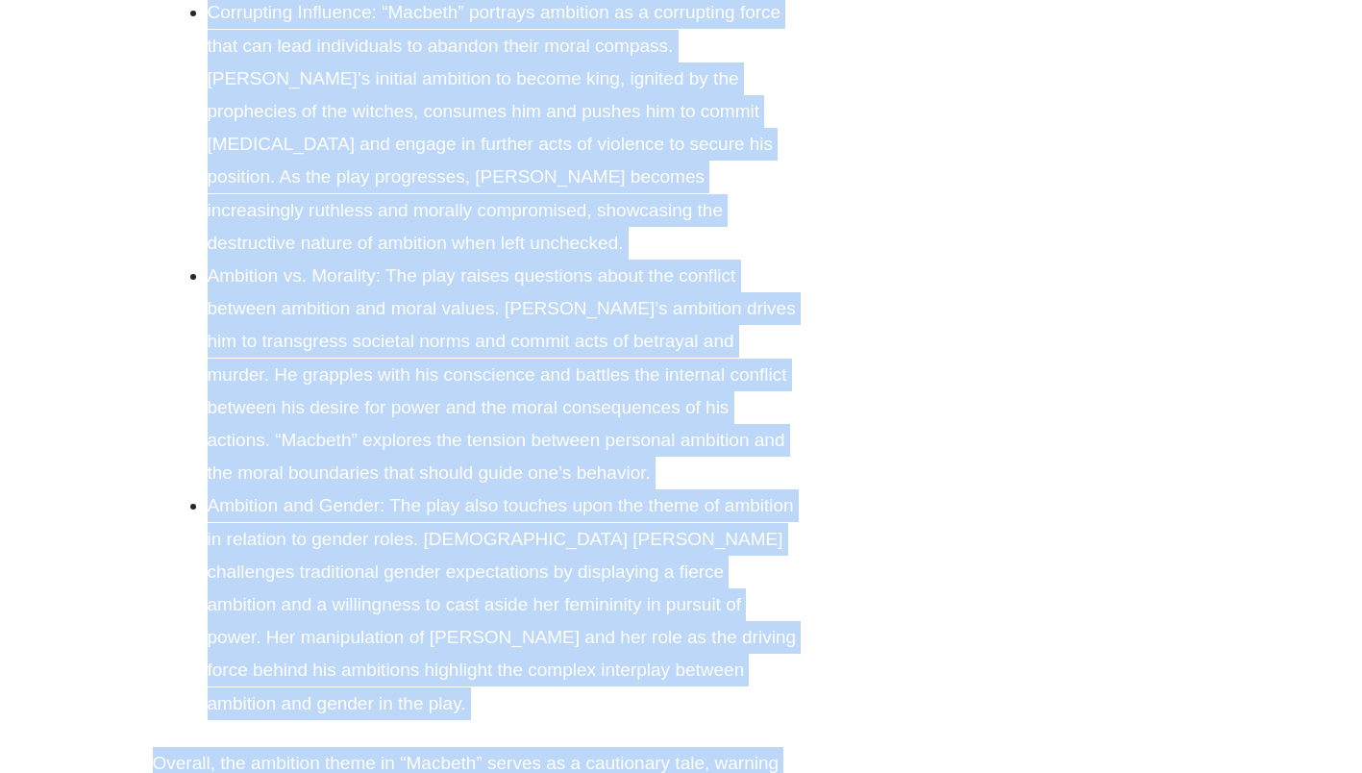
drag, startPoint x: 155, startPoint y: 125, endPoint x: 618, endPoint y: 341, distance: 511.5
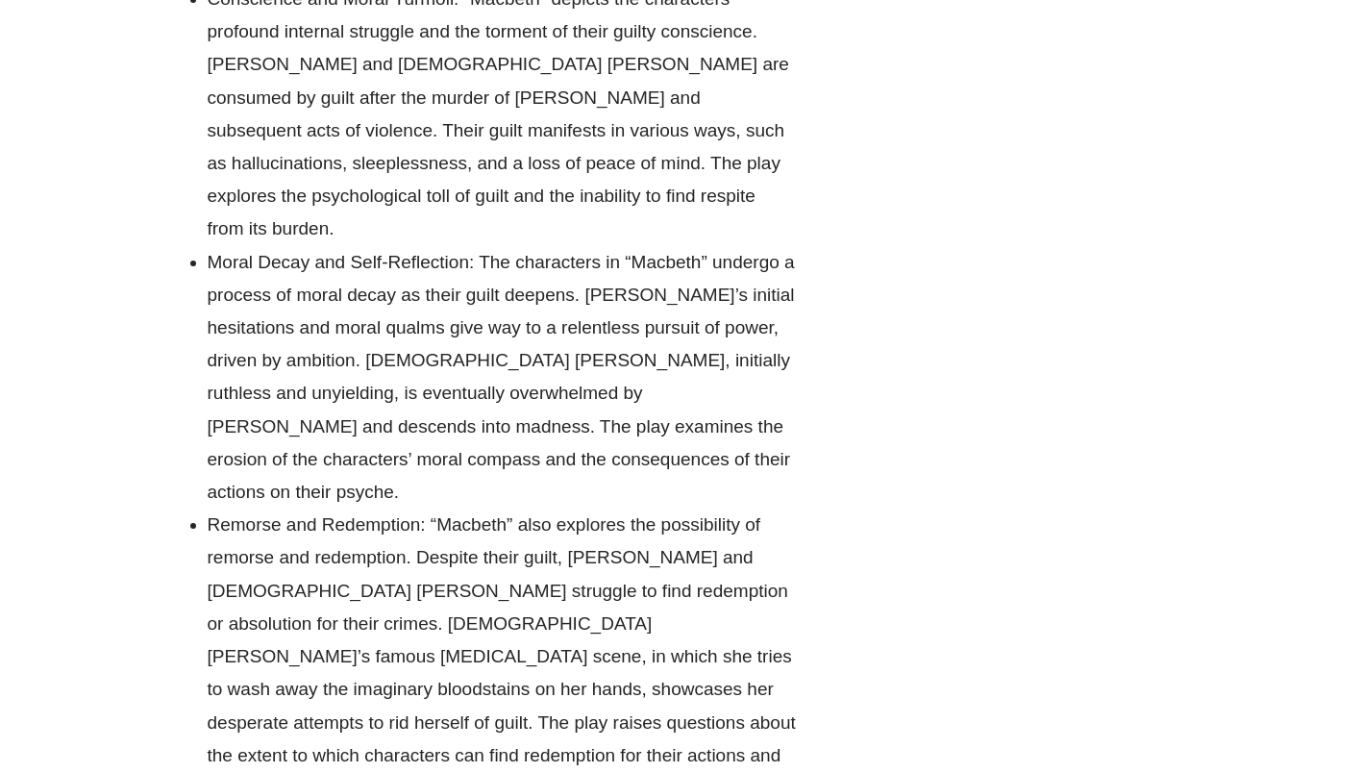
scroll to position [27305, 0]
